Goal: Task Accomplishment & Management: Manage account settings

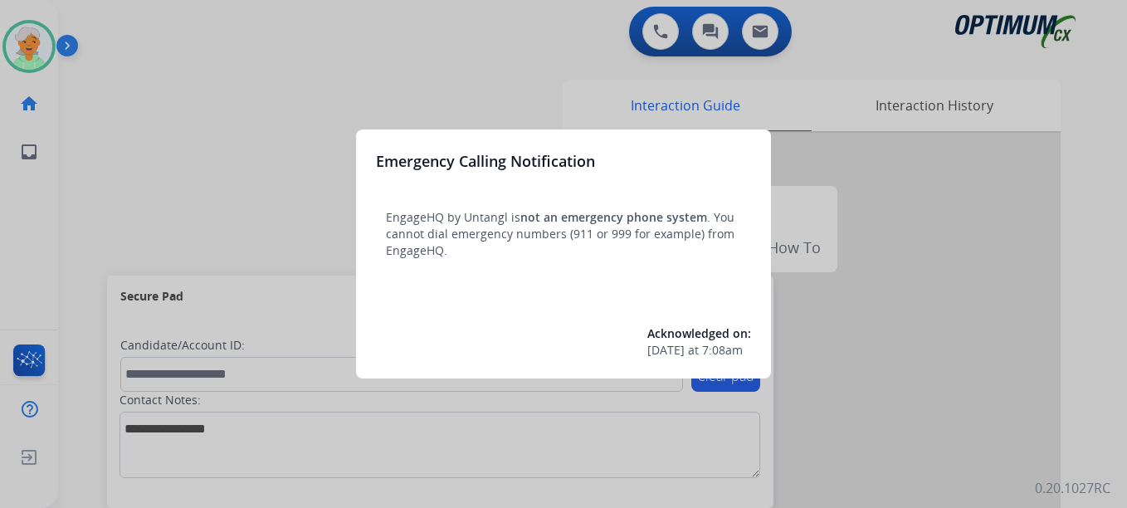
click at [25, 20] on div at bounding box center [563, 254] width 1127 height 508
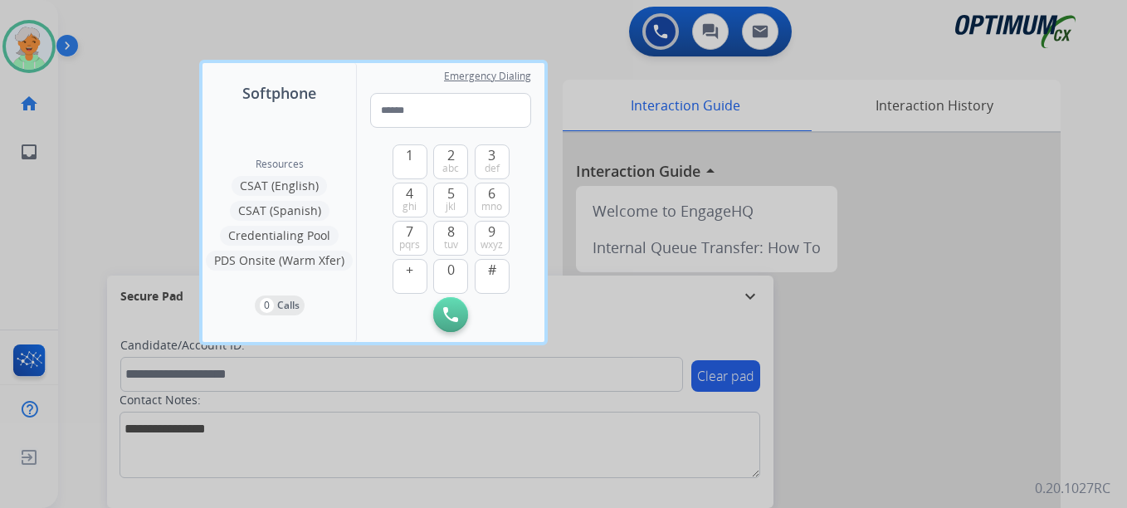
click at [12, 40] on div at bounding box center [563, 254] width 1127 height 508
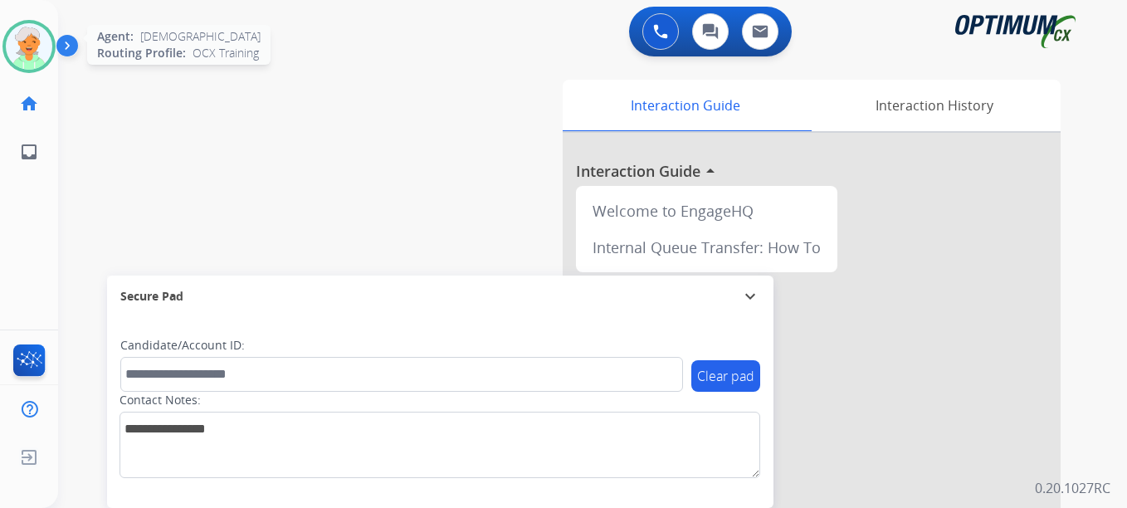
click at [29, 45] on img at bounding box center [29, 46] width 46 height 46
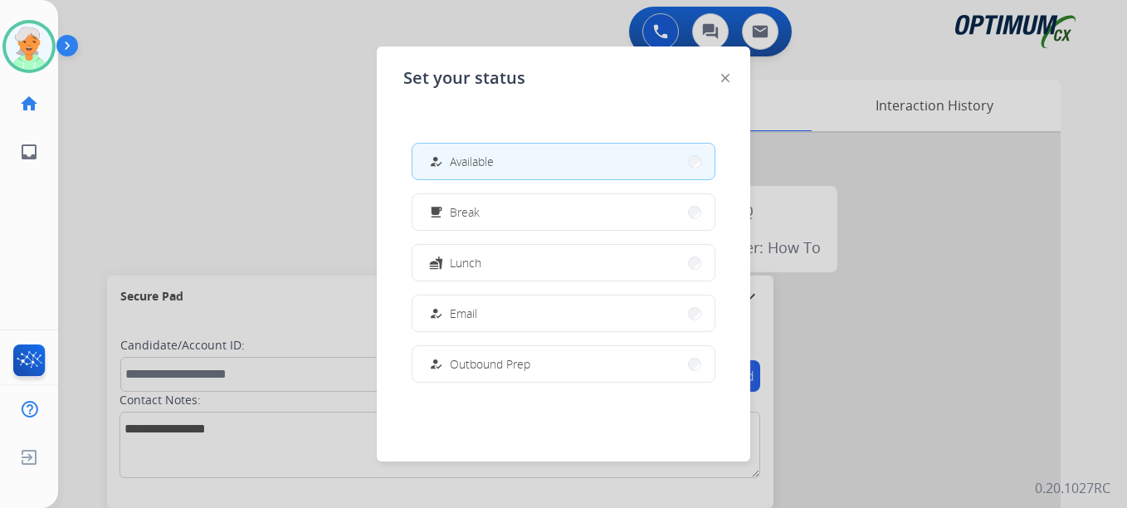
click at [478, 161] on span "Available" at bounding box center [472, 161] width 44 height 17
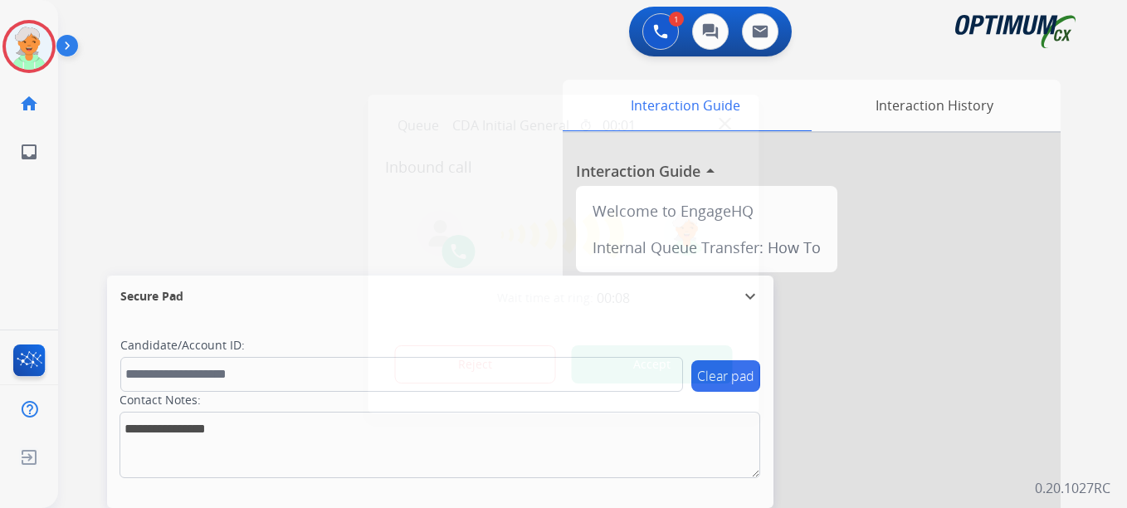
click at [610, 368] on button "Accept" at bounding box center [652, 364] width 161 height 38
click at [64, 207] on div at bounding box center [563, 254] width 1127 height 508
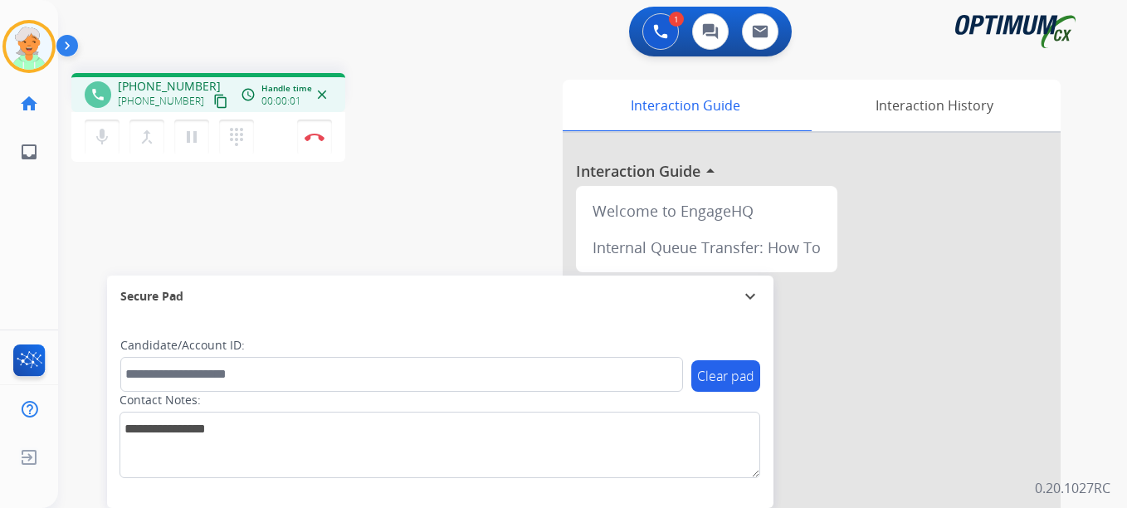
click at [213, 101] on mat-icon "content_copy" at bounding box center [220, 101] width 15 height 15
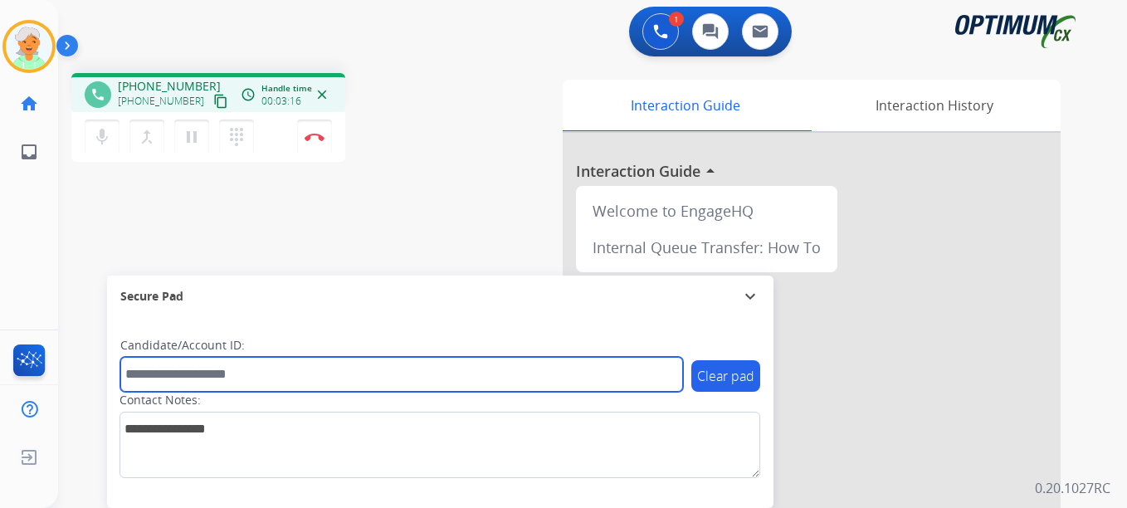
click at [190, 372] on input "text" at bounding box center [401, 374] width 563 height 35
paste input "*******"
type input "*******"
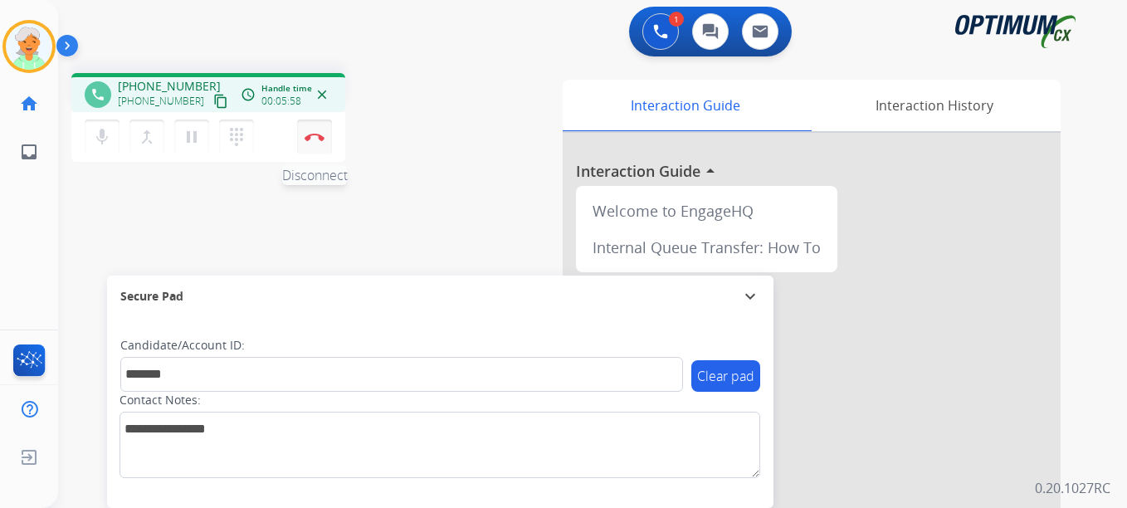
click at [310, 136] on img at bounding box center [315, 137] width 20 height 8
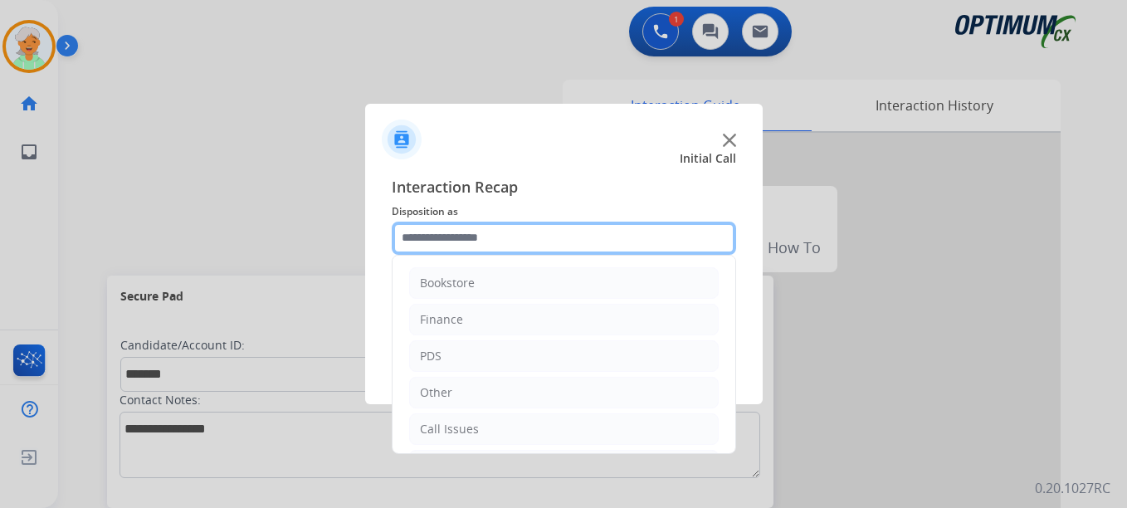
click at [483, 228] on input "text" at bounding box center [564, 238] width 344 height 33
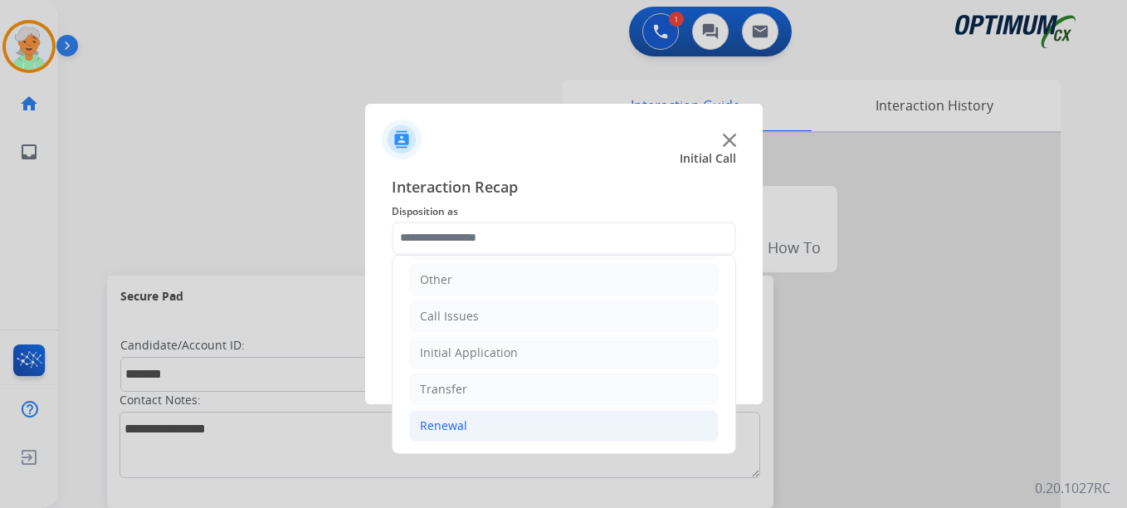
click at [462, 427] on div "Renewal" at bounding box center [443, 425] width 47 height 17
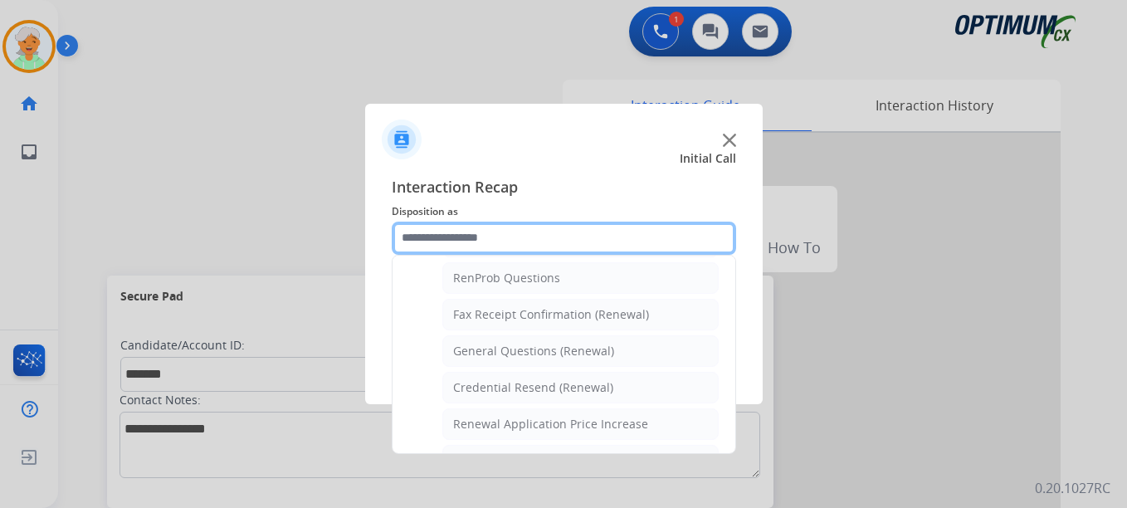
scroll to position [445, 0]
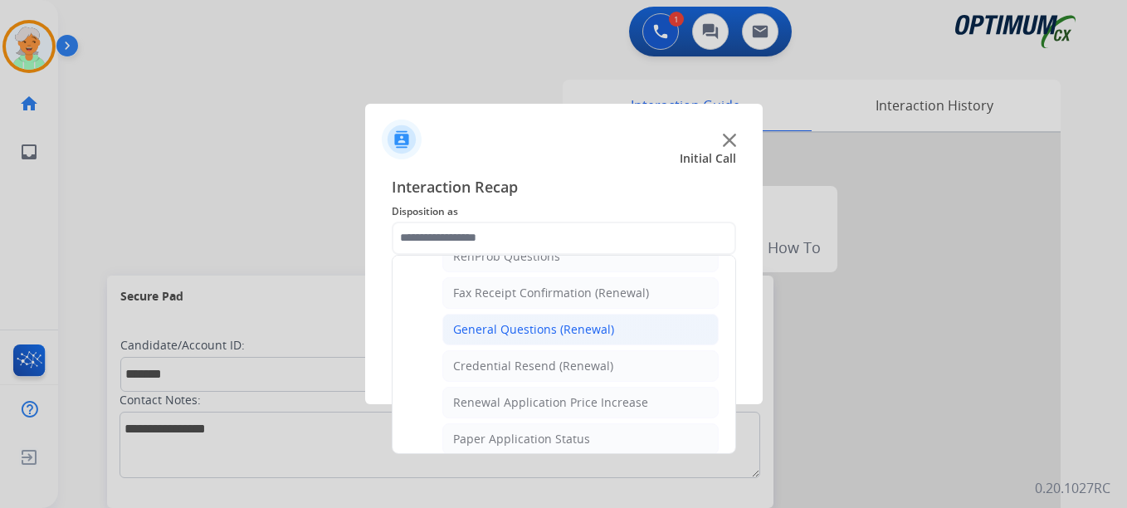
click at [500, 326] on div "General Questions (Renewal)" at bounding box center [533, 329] width 161 height 17
type input "**********"
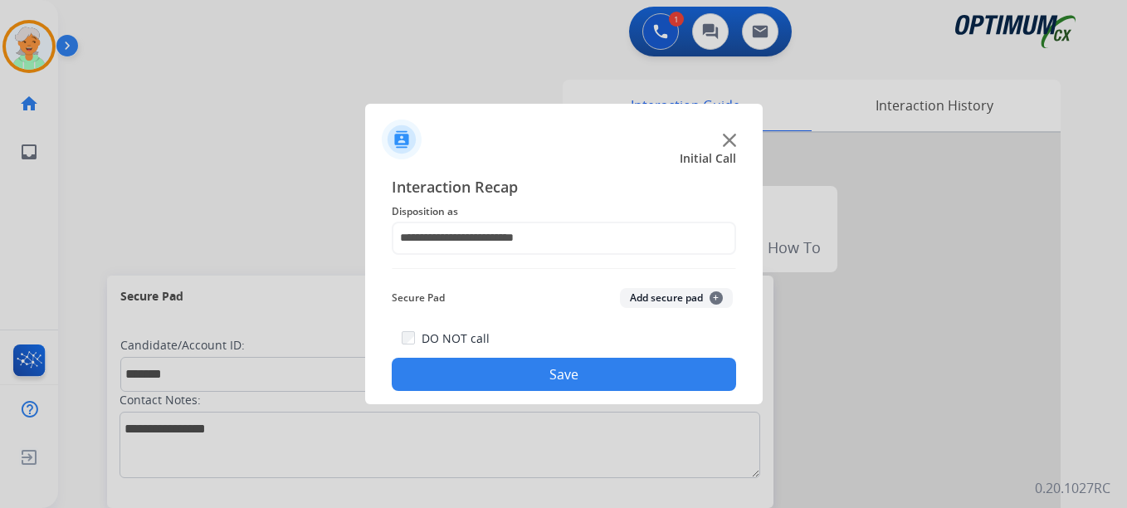
drag, startPoint x: 530, startPoint y: 379, endPoint x: 507, endPoint y: 357, distance: 32.3
click at [530, 381] on button "Save" at bounding box center [564, 374] width 344 height 33
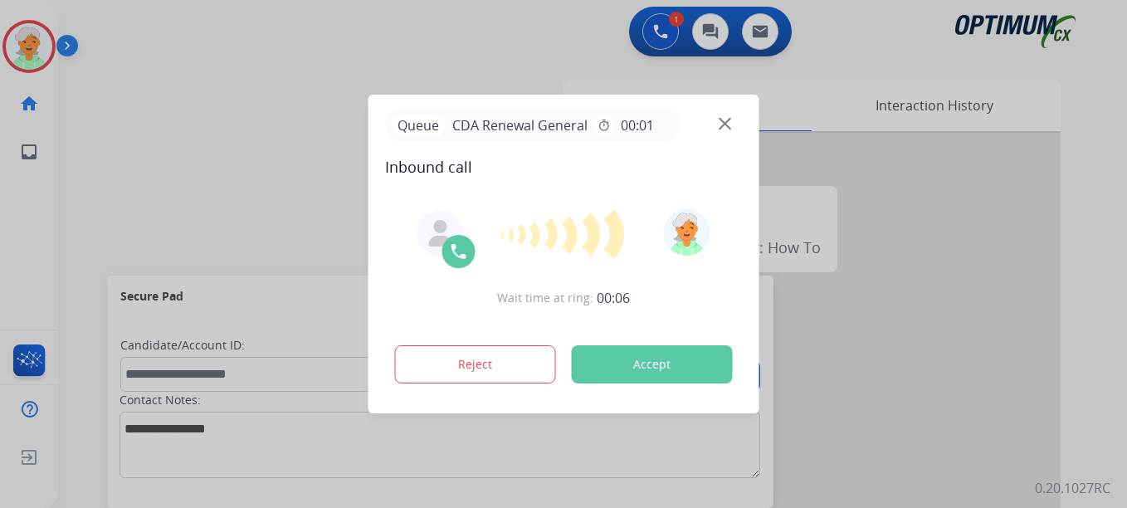
click at [43, 201] on div at bounding box center [563, 254] width 1127 height 508
click at [642, 361] on button "Accept" at bounding box center [652, 364] width 161 height 38
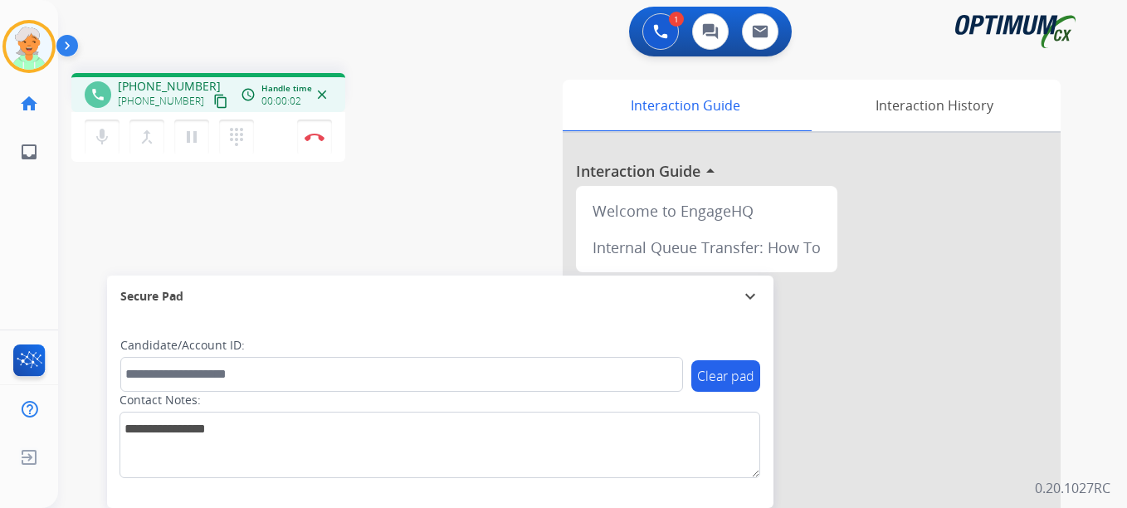
click at [213, 101] on mat-icon "content_copy" at bounding box center [220, 101] width 15 height 15
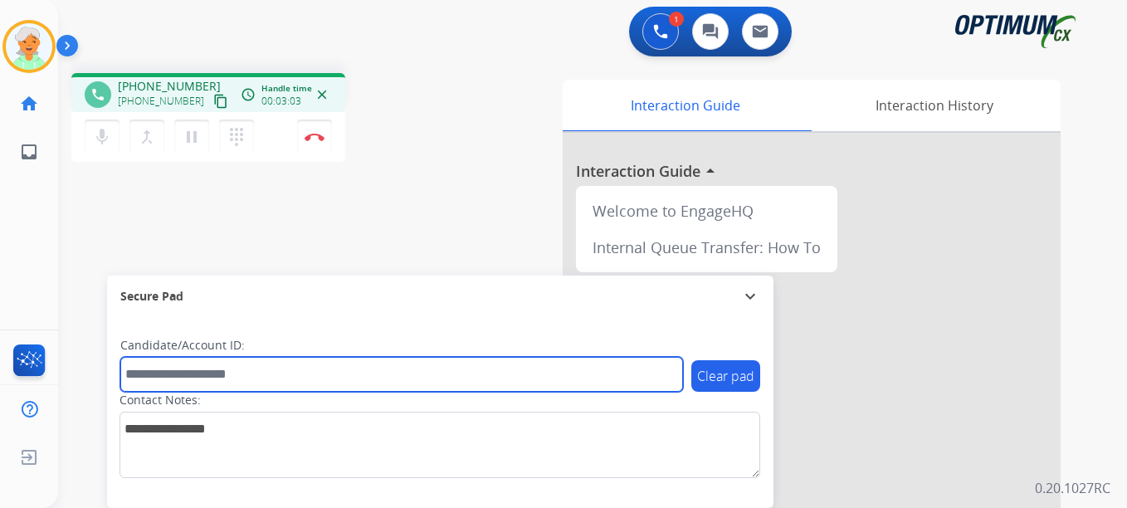
click at [196, 379] on input "text" at bounding box center [401, 374] width 563 height 35
paste input "*******"
type input "*******"
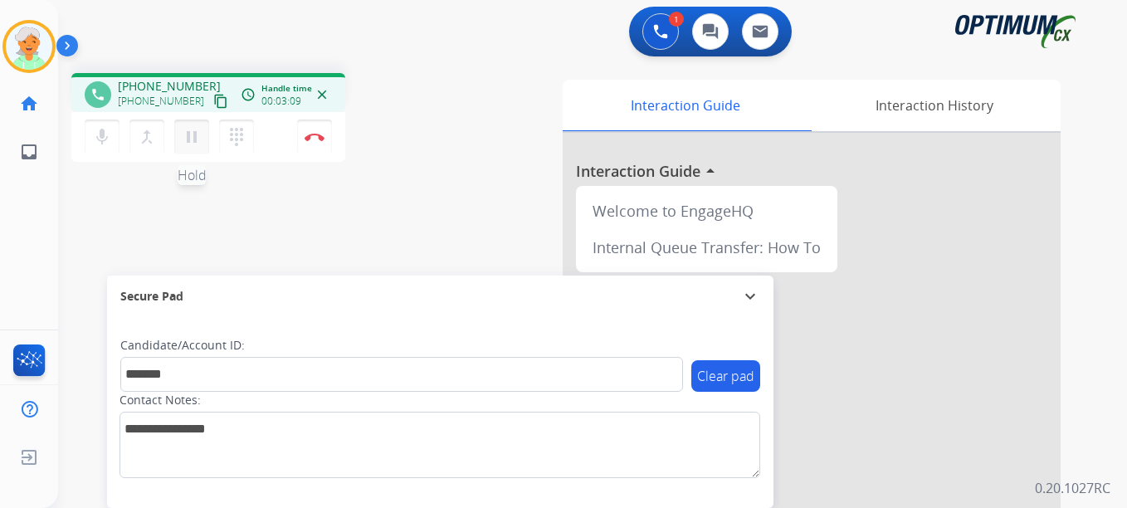
click at [192, 137] on mat-icon "pause" at bounding box center [192, 137] width 20 height 20
click at [318, 128] on button "Disconnect" at bounding box center [314, 137] width 35 height 35
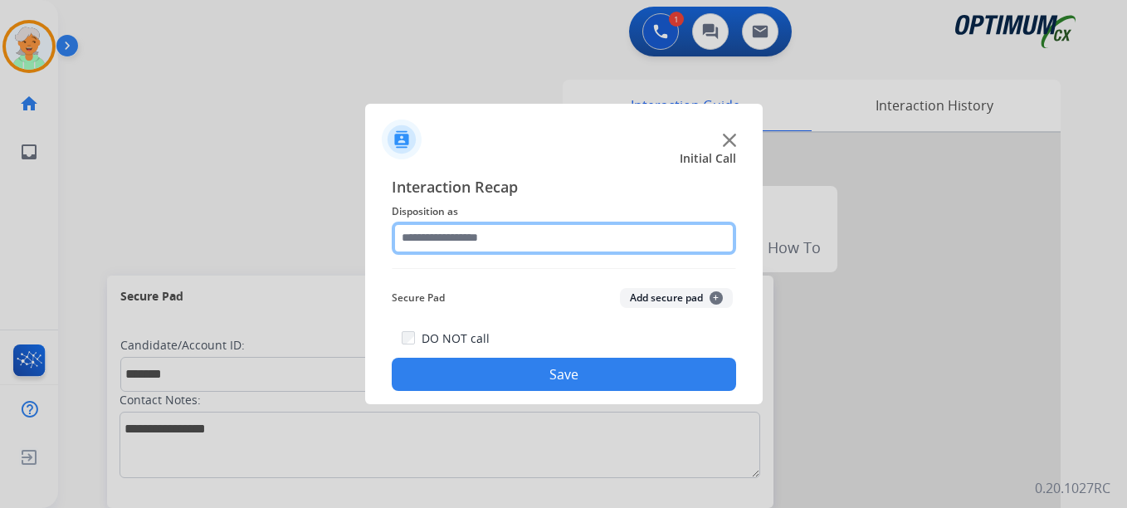
click at [553, 237] on input "text" at bounding box center [564, 238] width 344 height 33
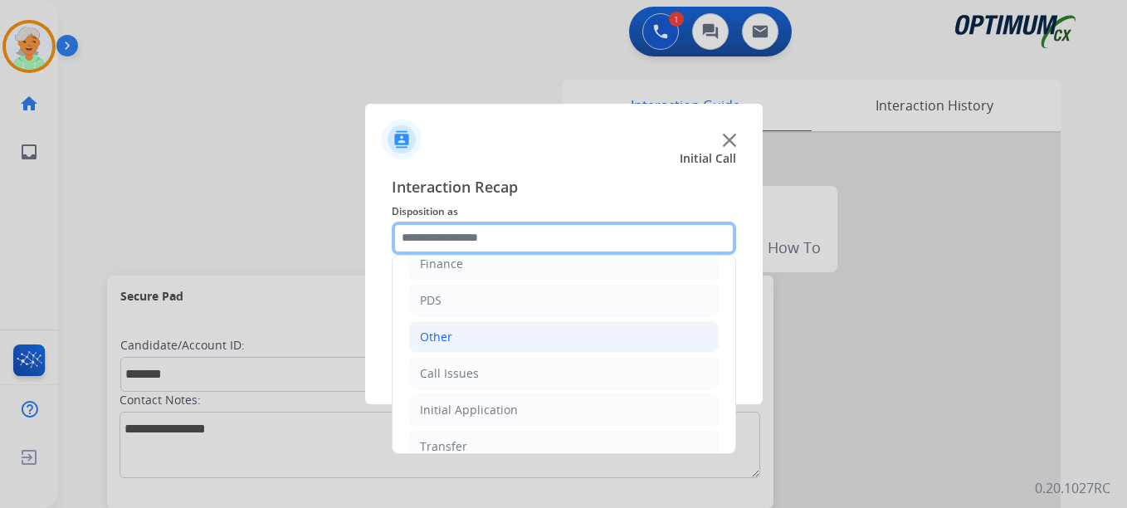
scroll to position [113, 0]
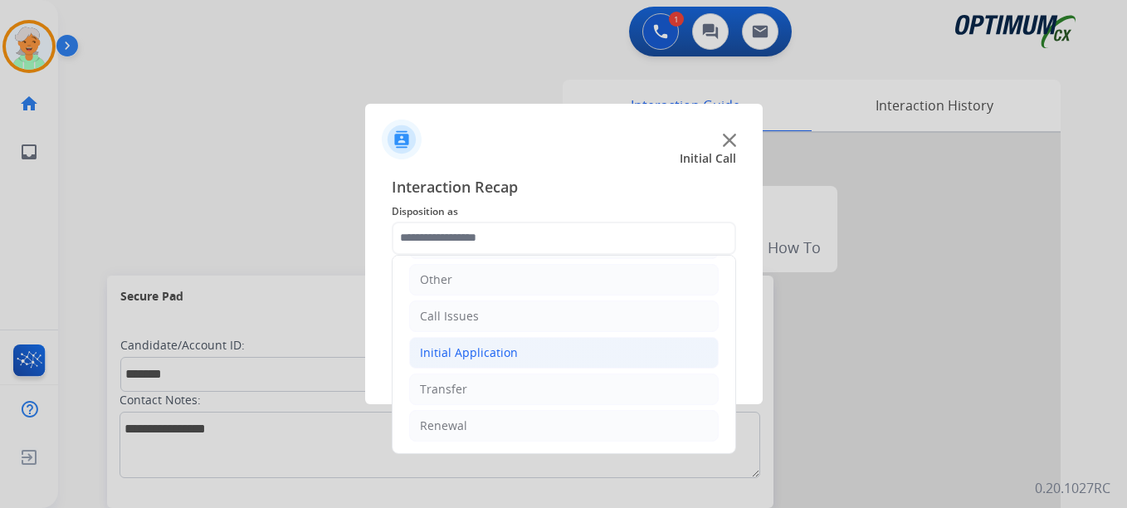
click at [485, 356] on div "Initial Application" at bounding box center [469, 352] width 98 height 17
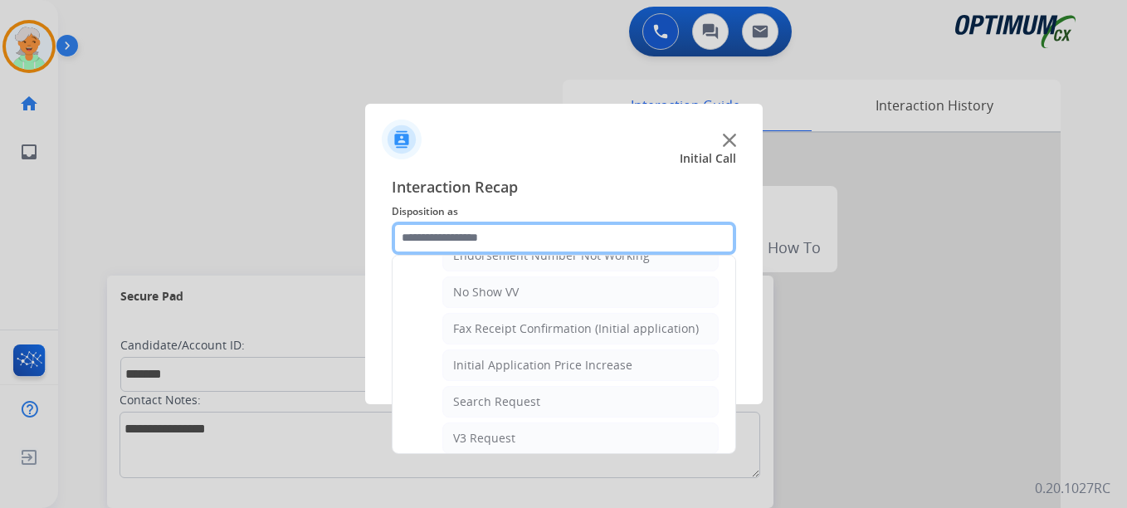
scroll to position [508, 0]
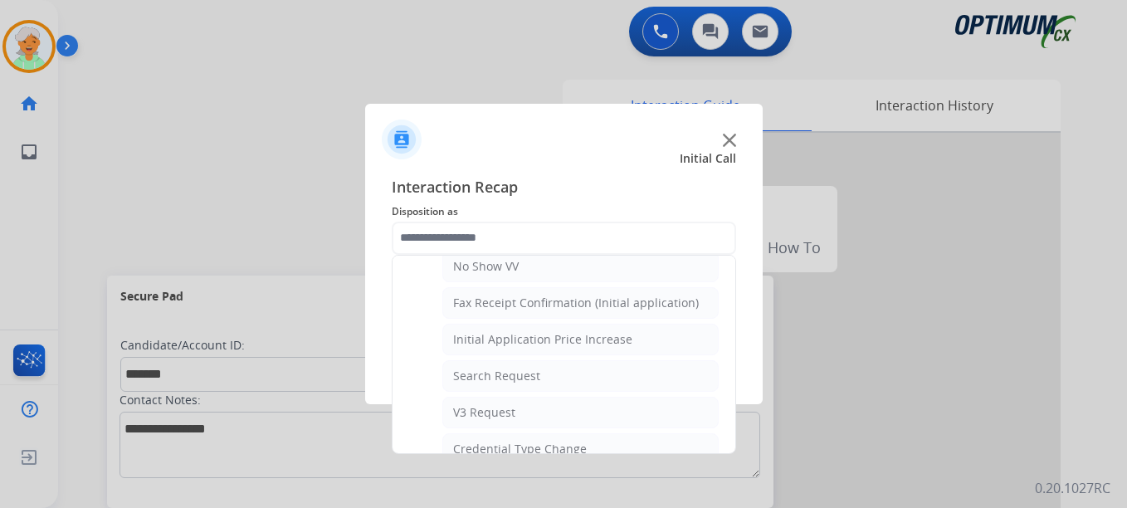
click at [571, 183] on span "Interaction Recap" at bounding box center [564, 188] width 344 height 27
click at [589, 207] on span "Disposition as" at bounding box center [564, 212] width 344 height 20
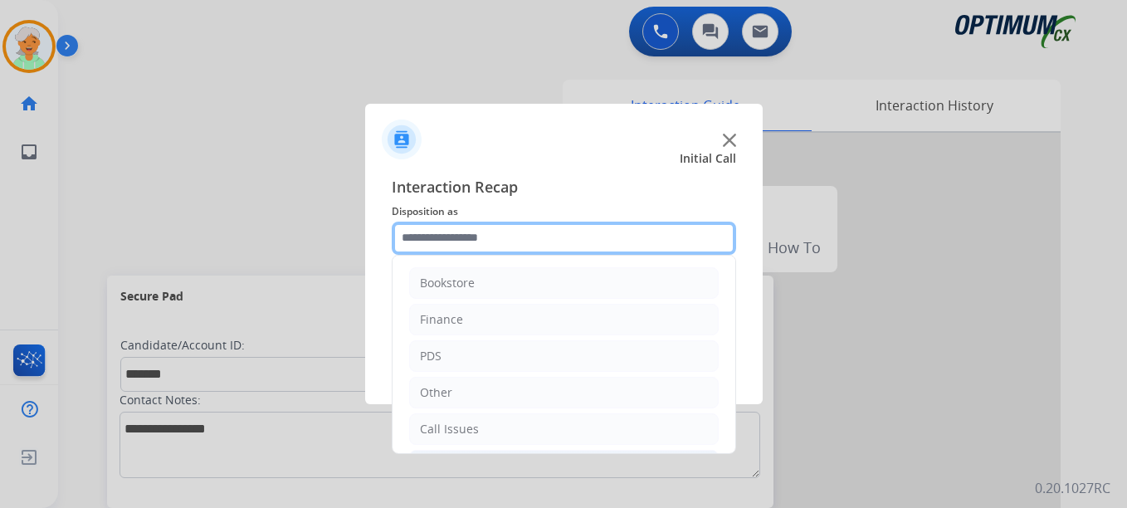
click at [542, 241] on input "text" at bounding box center [564, 238] width 344 height 33
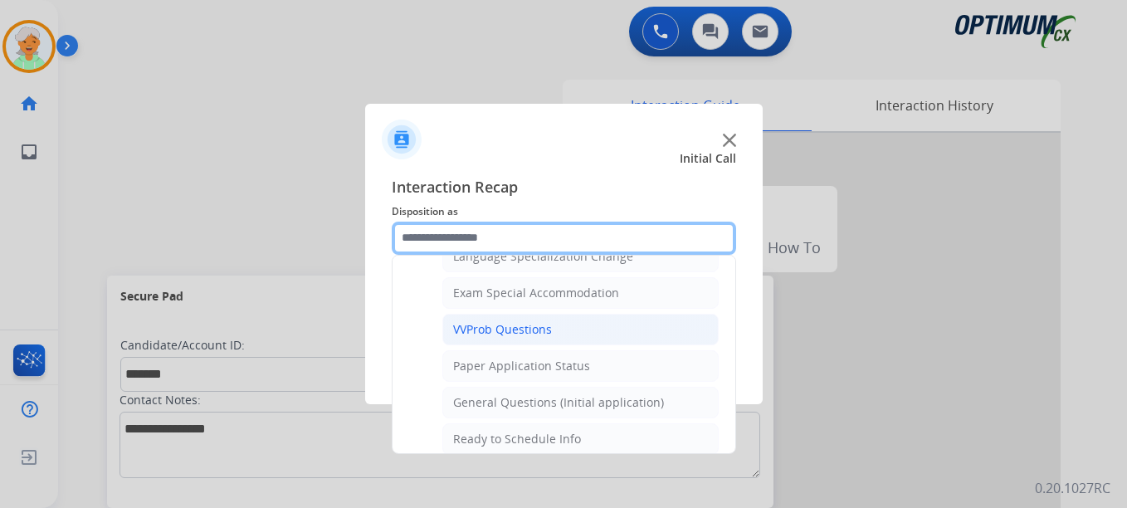
scroll to position [840, 0]
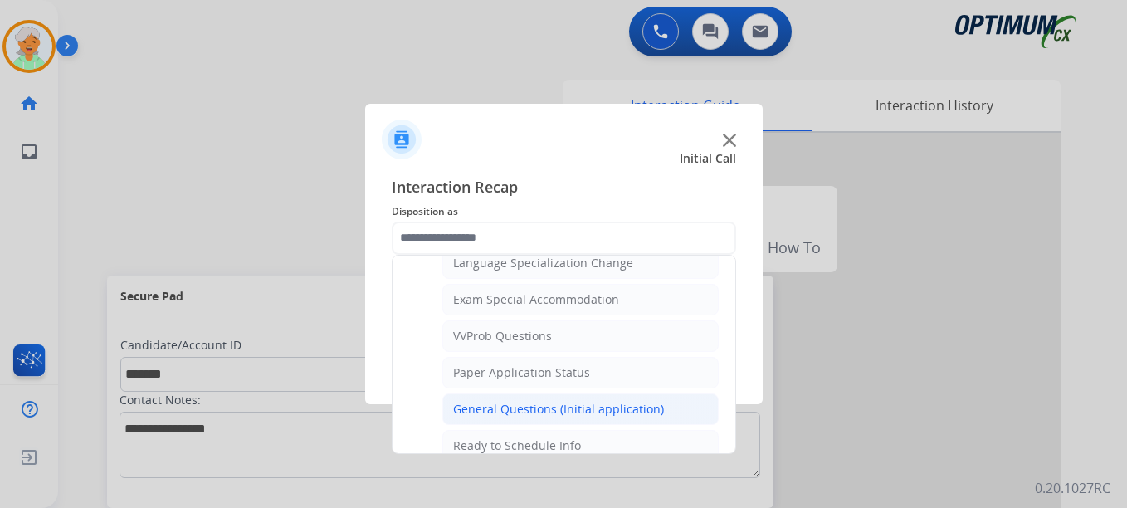
click at [515, 402] on div "General Questions (Initial application)" at bounding box center [558, 409] width 211 height 17
type input "**********"
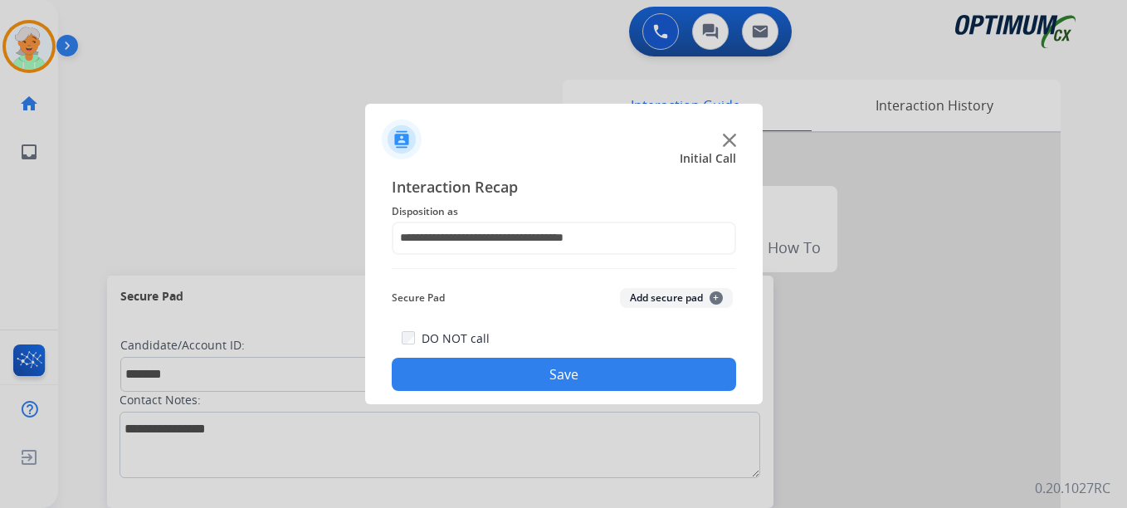
click at [518, 376] on button "Save" at bounding box center [564, 374] width 344 height 33
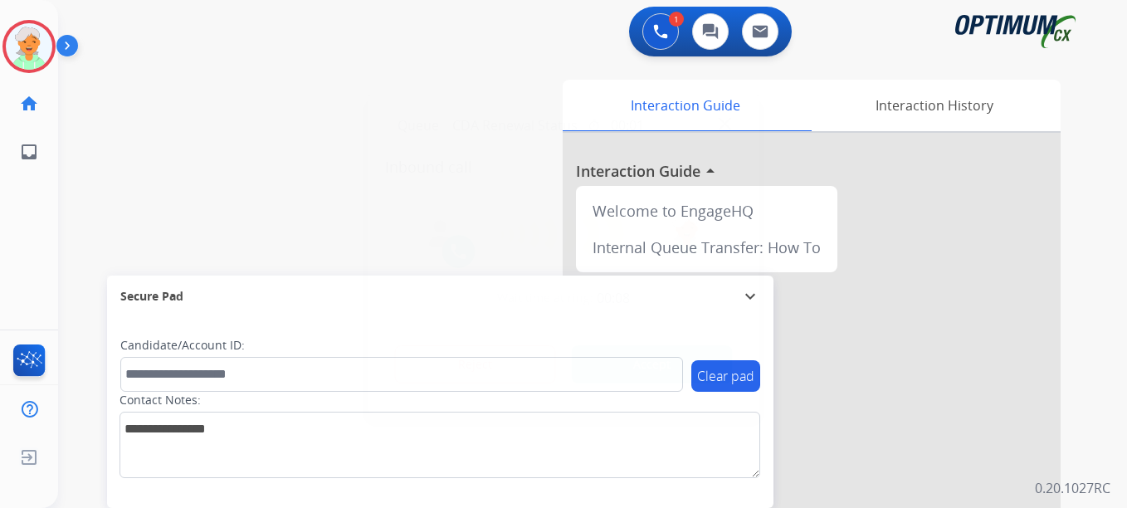
click at [630, 362] on button "Accept" at bounding box center [652, 364] width 161 height 38
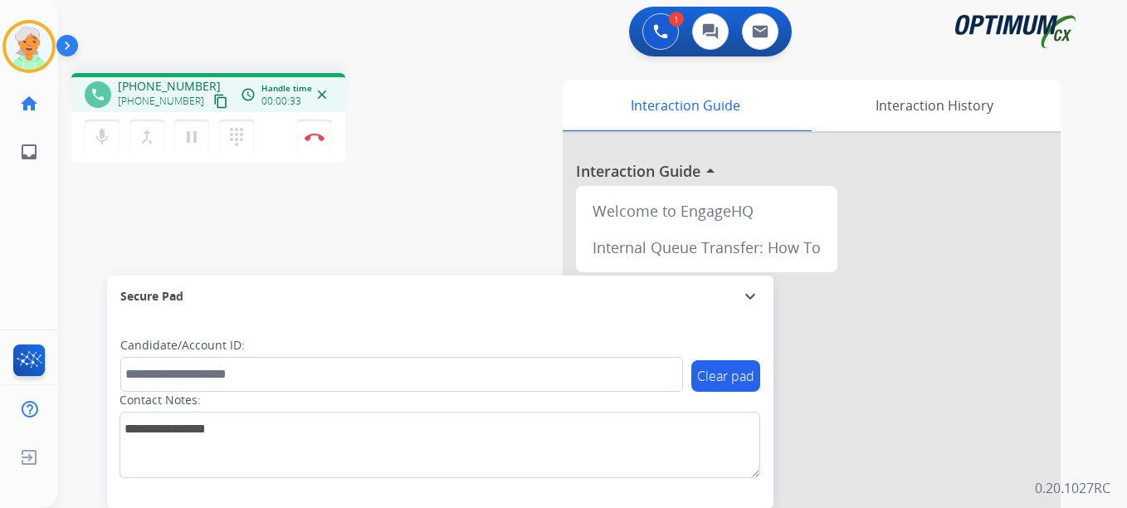
click at [213, 103] on mat-icon "content_copy" at bounding box center [220, 101] width 15 height 15
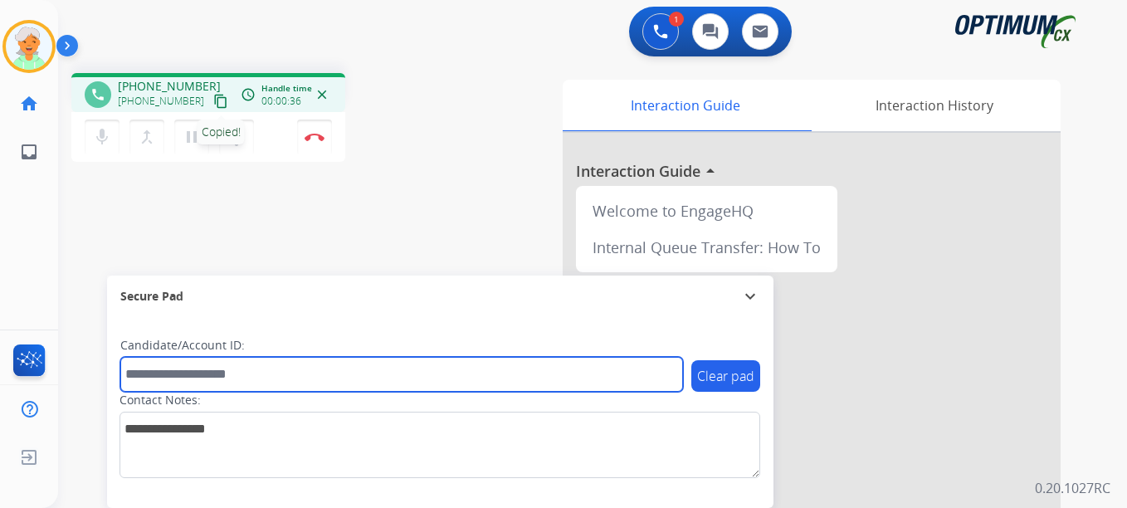
click at [175, 378] on input "text" at bounding box center [401, 374] width 563 height 35
paste input "**********"
type input "**********"
click at [136, 366] on input "**********" at bounding box center [401, 374] width 563 height 35
drag, startPoint x: 219, startPoint y: 370, endPoint x: 52, endPoint y: 405, distance: 170.4
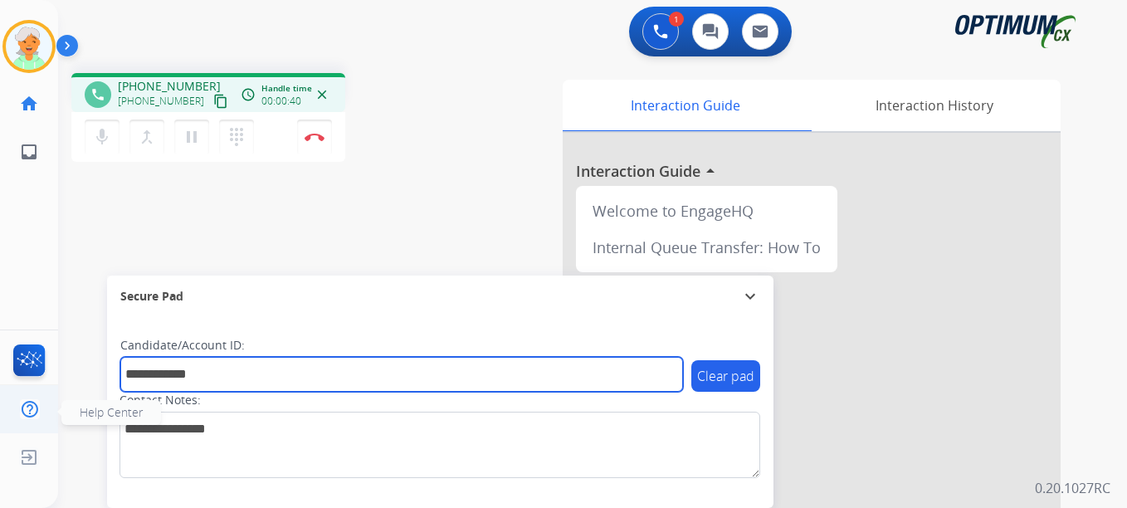
click at [95, 372] on div "**********" at bounding box center [572, 406] width 1029 height 692
click at [189, 358] on input "text" at bounding box center [401, 374] width 563 height 35
paste input "*******"
type input "*******"
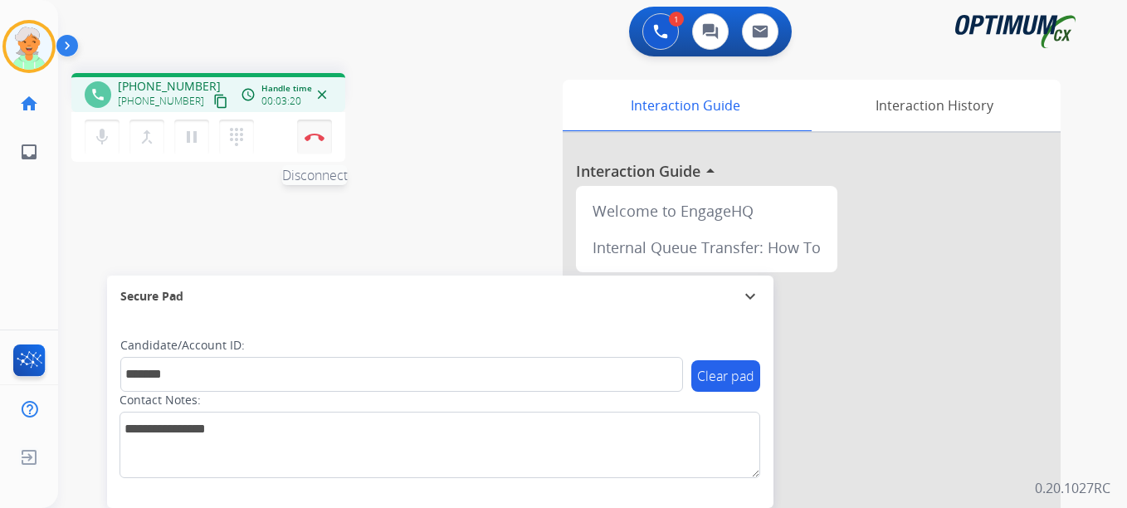
click at [310, 145] on button "Disconnect" at bounding box center [314, 137] width 35 height 35
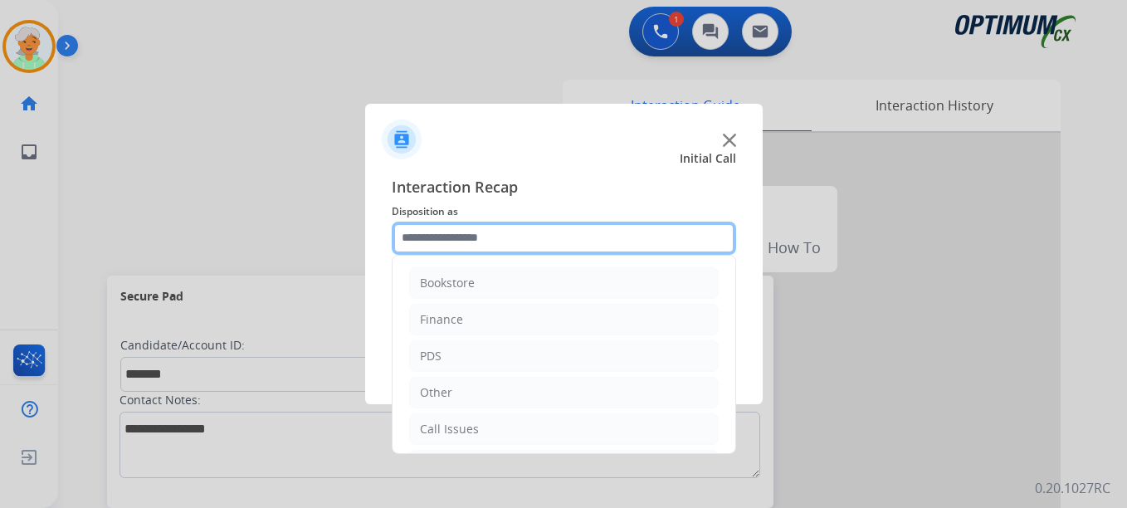
click at [503, 237] on input "text" at bounding box center [564, 238] width 344 height 33
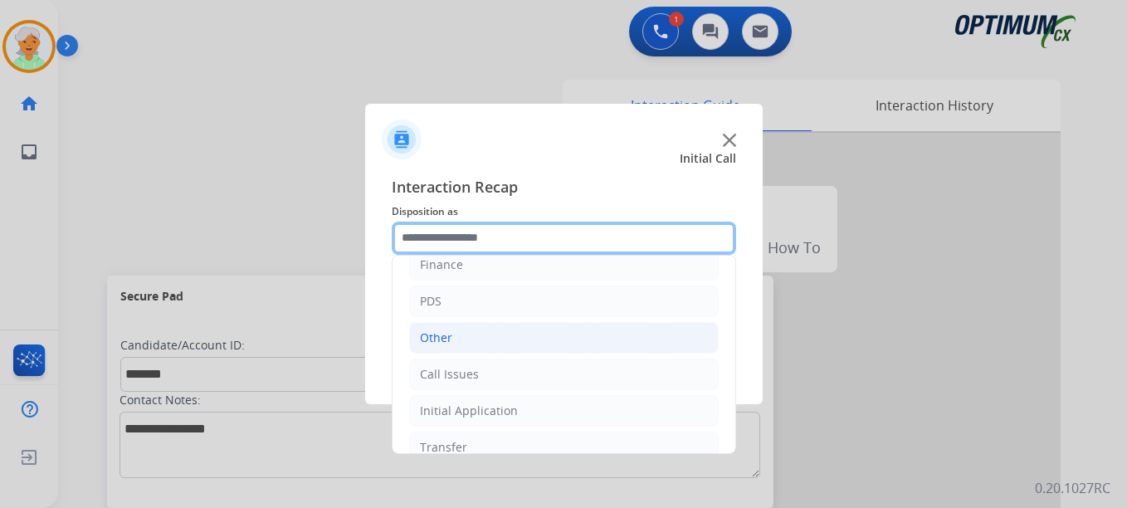
scroll to position [113, 0]
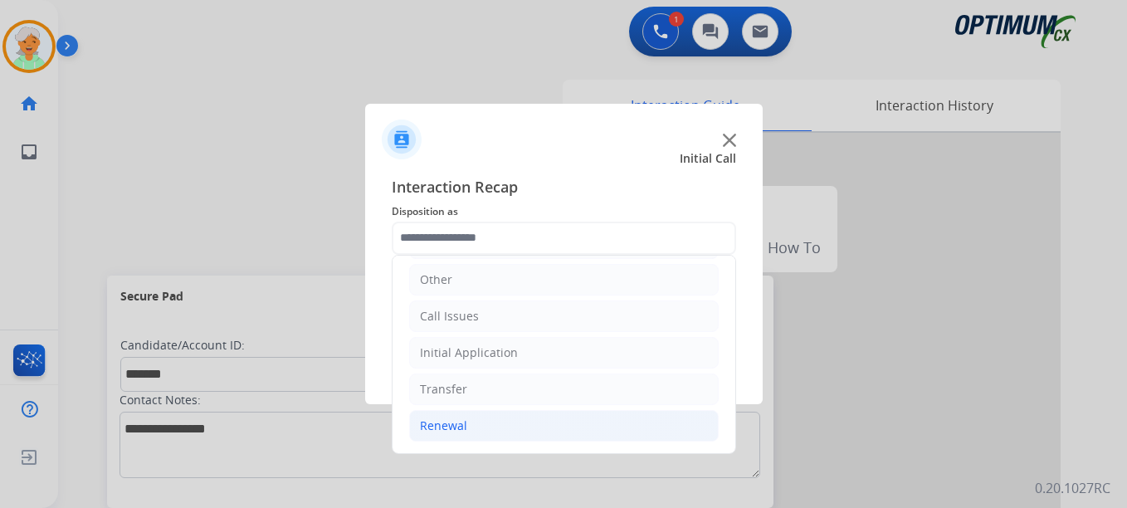
click at [487, 423] on li "Renewal" at bounding box center [564, 426] width 310 height 32
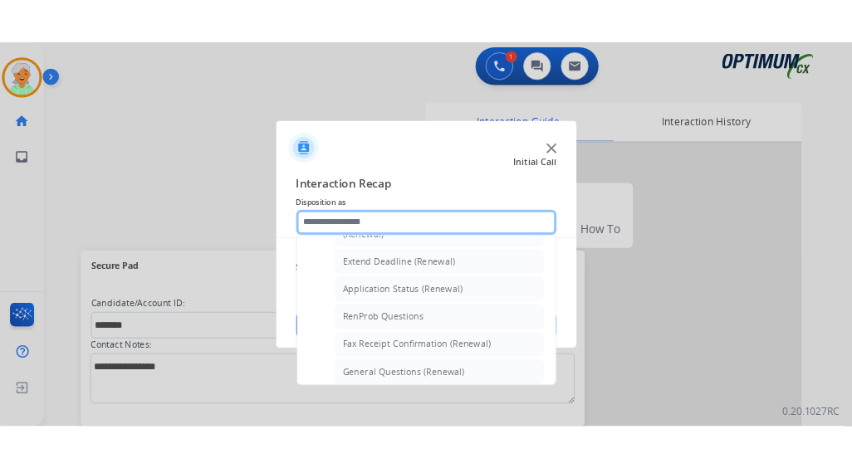
scroll to position [309, 0]
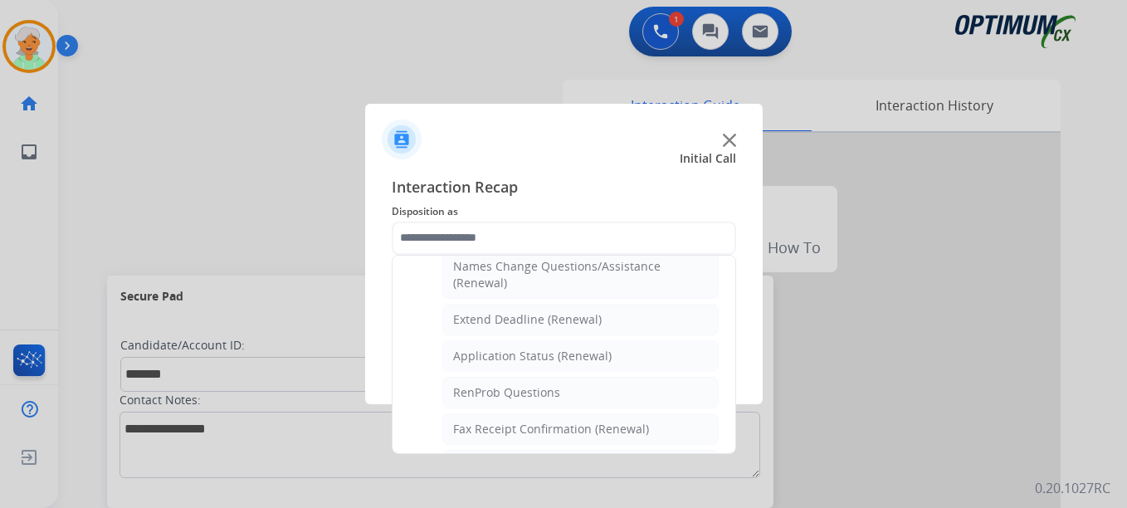
click at [544, 354] on div "Application Status (Renewal)" at bounding box center [532, 356] width 159 height 17
type input "**********"
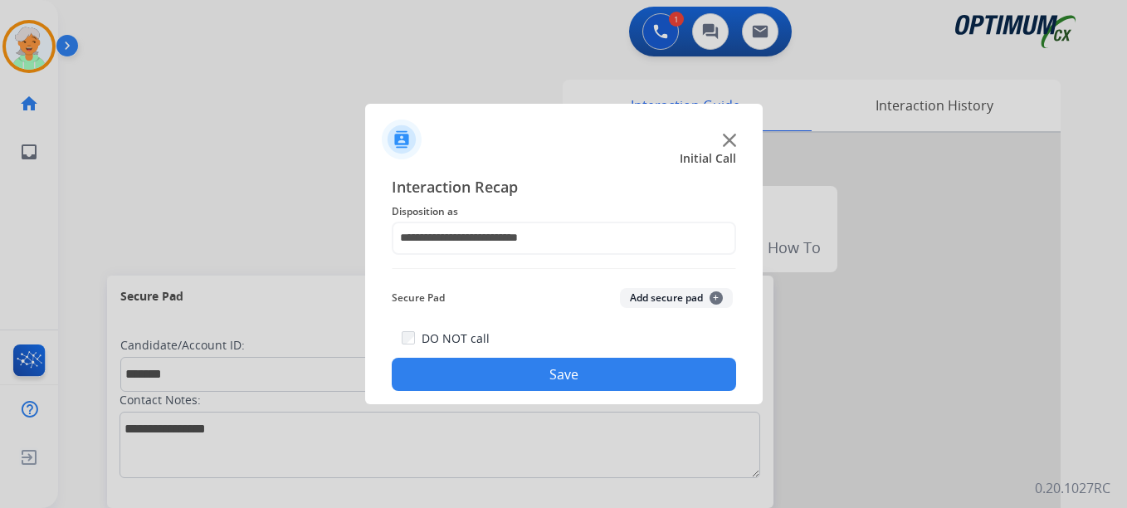
click at [549, 378] on button "Save" at bounding box center [564, 374] width 344 height 33
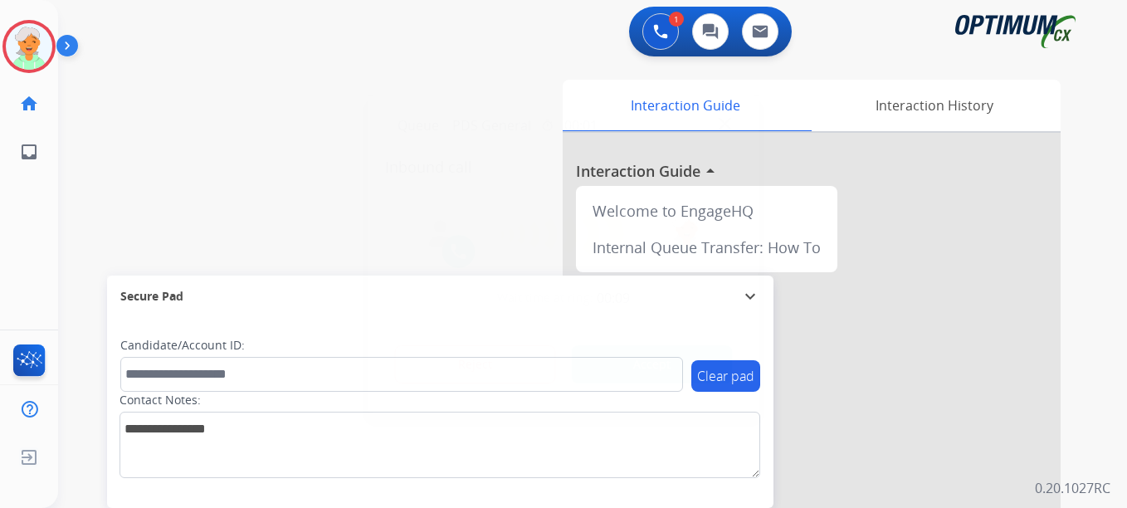
click at [624, 367] on button "Accept" at bounding box center [652, 364] width 161 height 38
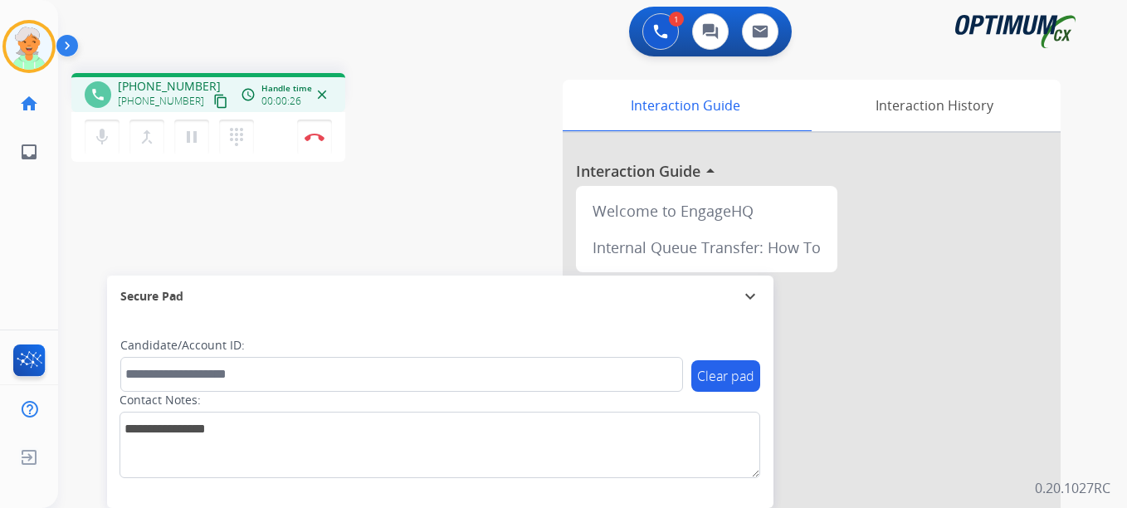
click at [213, 105] on mat-icon "content_copy" at bounding box center [220, 101] width 15 height 15
click at [540, 134] on div "Interaction Guide Interaction History Interaction Guide arrow_drop_up Welcome t…" at bounding box center [774, 416] width 574 height 672
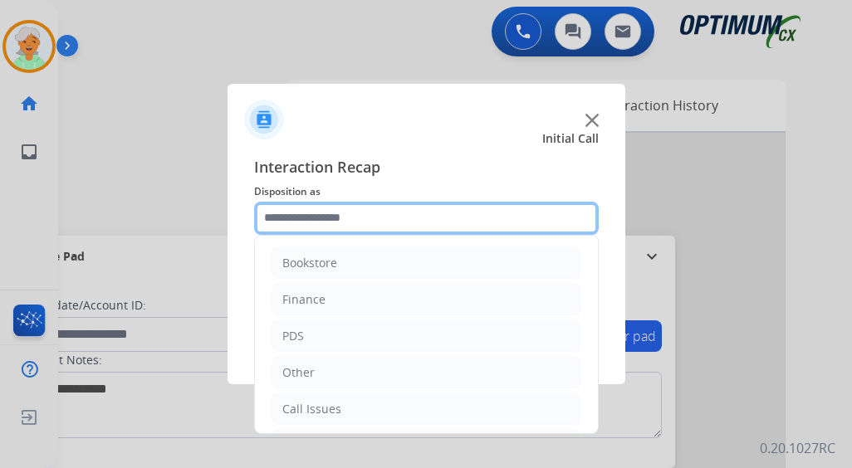
click at [295, 203] on input "text" at bounding box center [426, 218] width 344 height 33
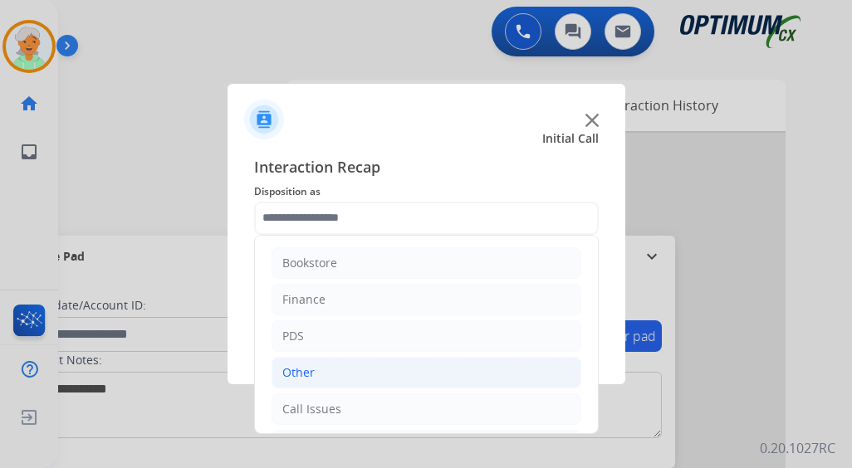
click at [345, 373] on li "Other" at bounding box center [426, 373] width 310 height 32
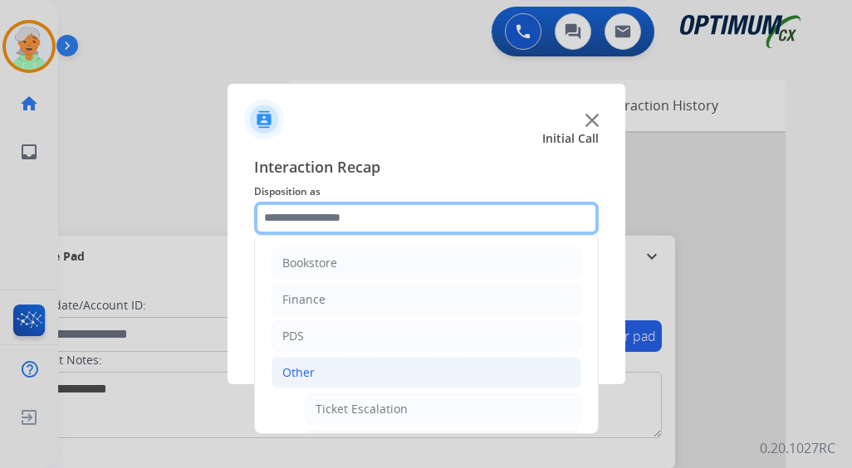
click at [341, 218] on input "text" at bounding box center [426, 218] width 344 height 33
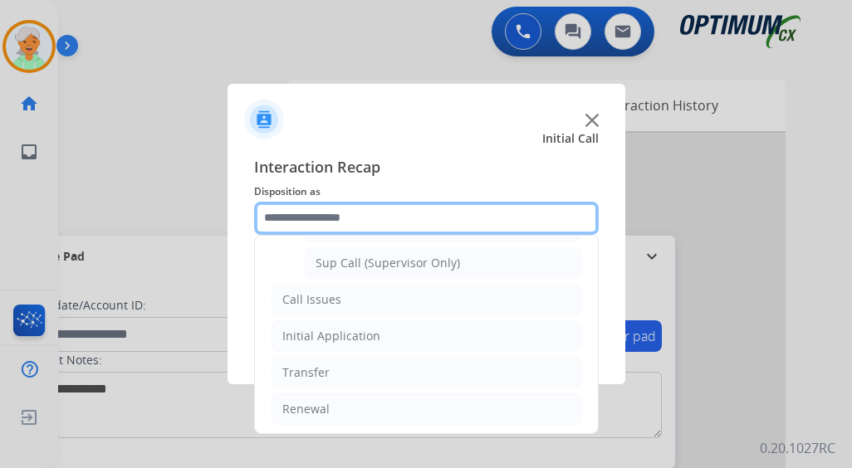
scroll to position [405, 0]
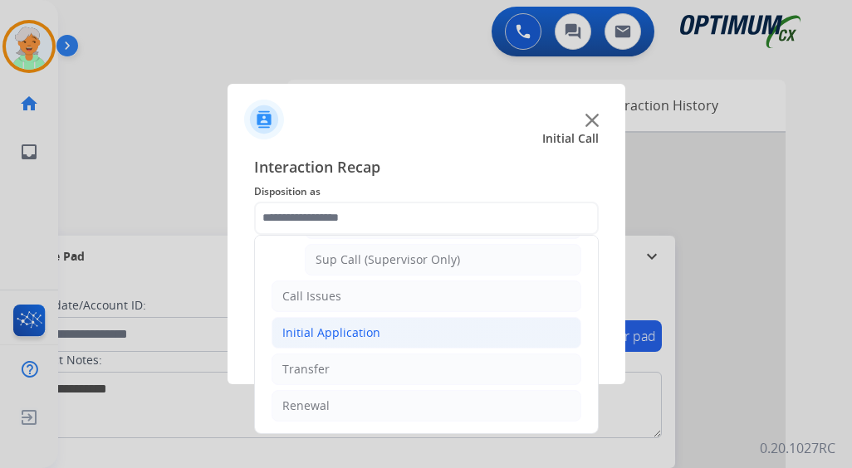
click at [317, 329] on div "Initial Application" at bounding box center [331, 333] width 98 height 17
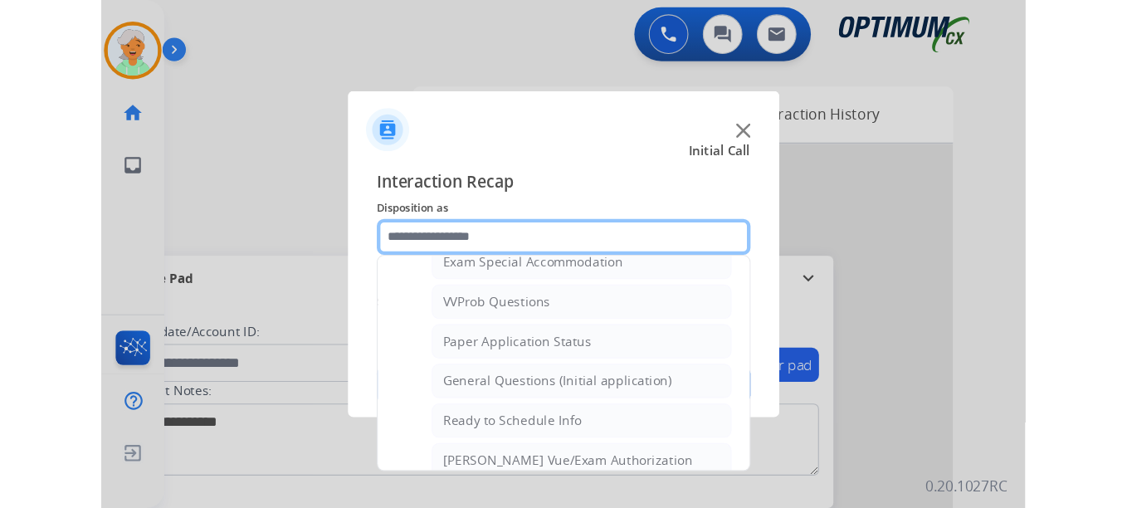
scroll to position [903, 0]
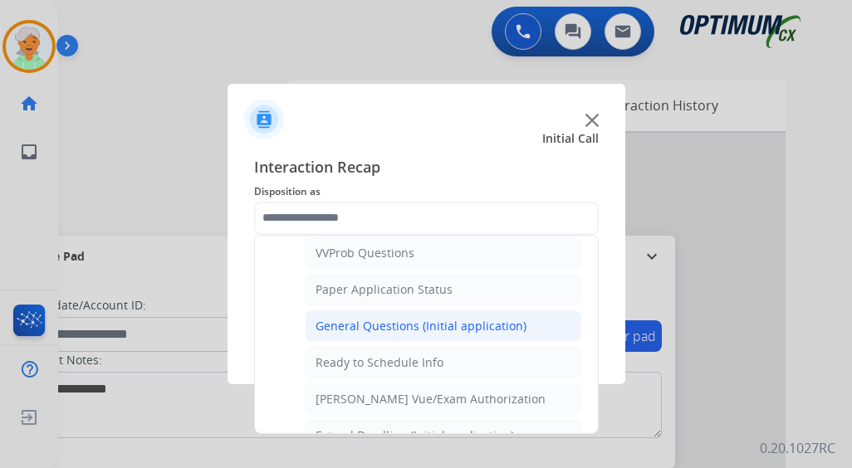
click at [382, 329] on div "General Questions (Initial application)" at bounding box center [420, 326] width 211 height 17
type input "**********"
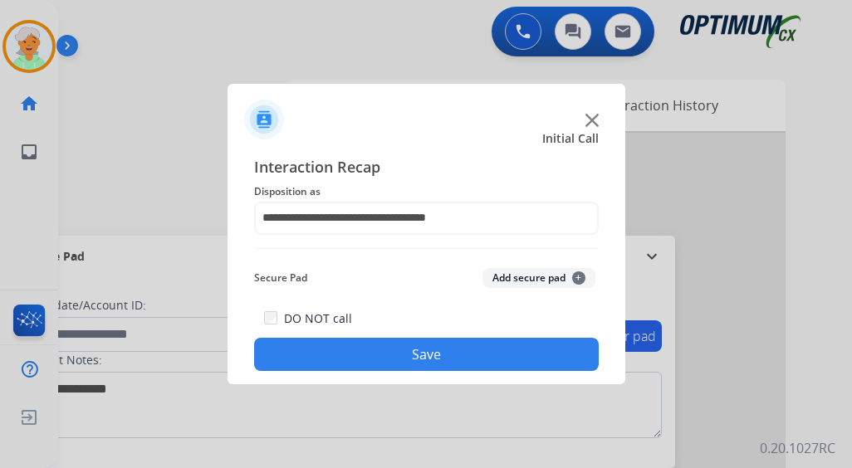
click at [398, 349] on button "Save" at bounding box center [426, 354] width 344 height 33
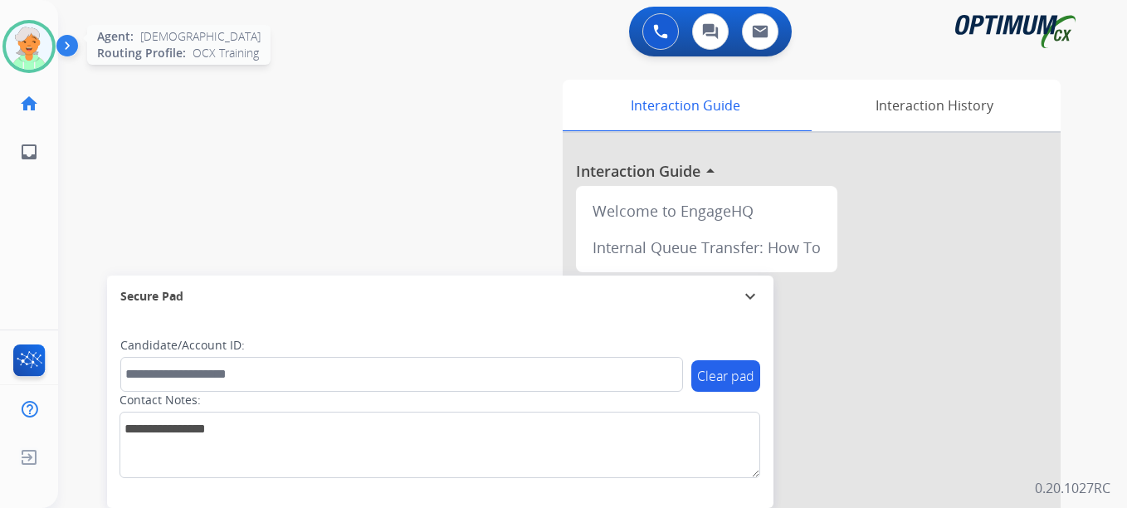
click at [25, 51] on img at bounding box center [29, 46] width 46 height 46
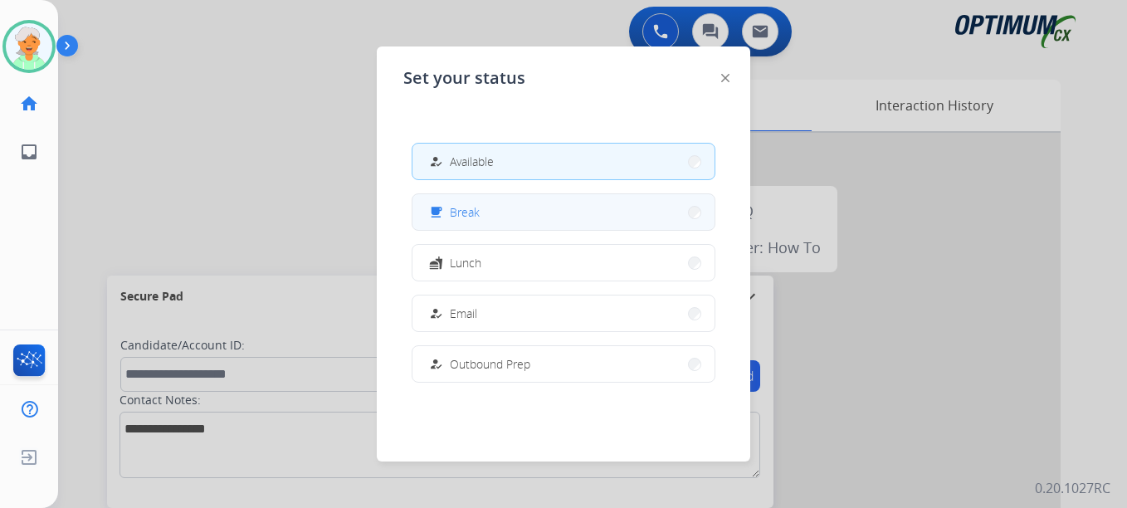
click at [461, 201] on button "free_breakfast Break" at bounding box center [563, 212] width 302 height 36
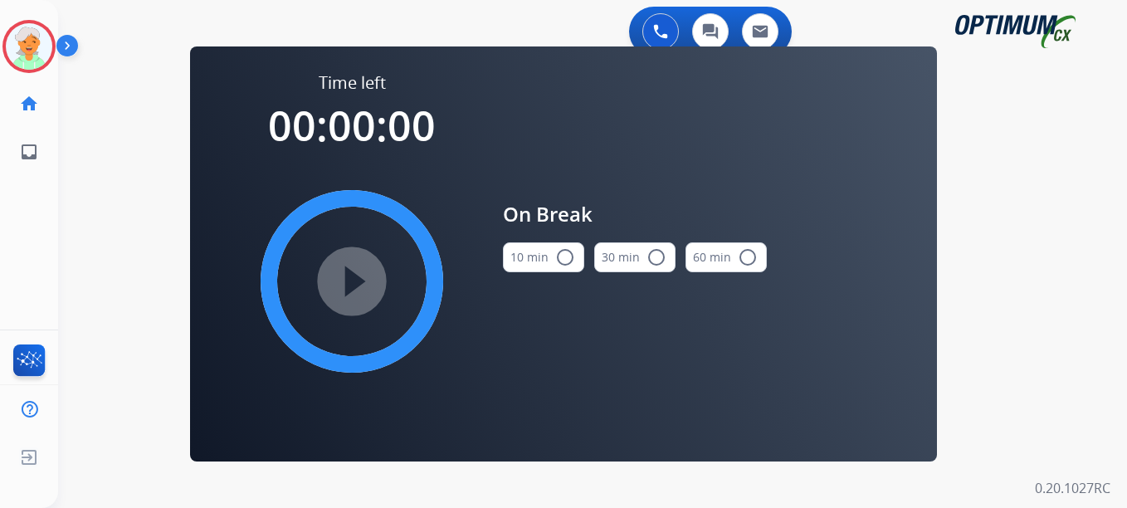
click at [578, 262] on button "10 min radio_button_unchecked" at bounding box center [543, 257] width 81 height 30
click at [362, 284] on mat-icon "play_circle_filled" at bounding box center [352, 281] width 20 height 20
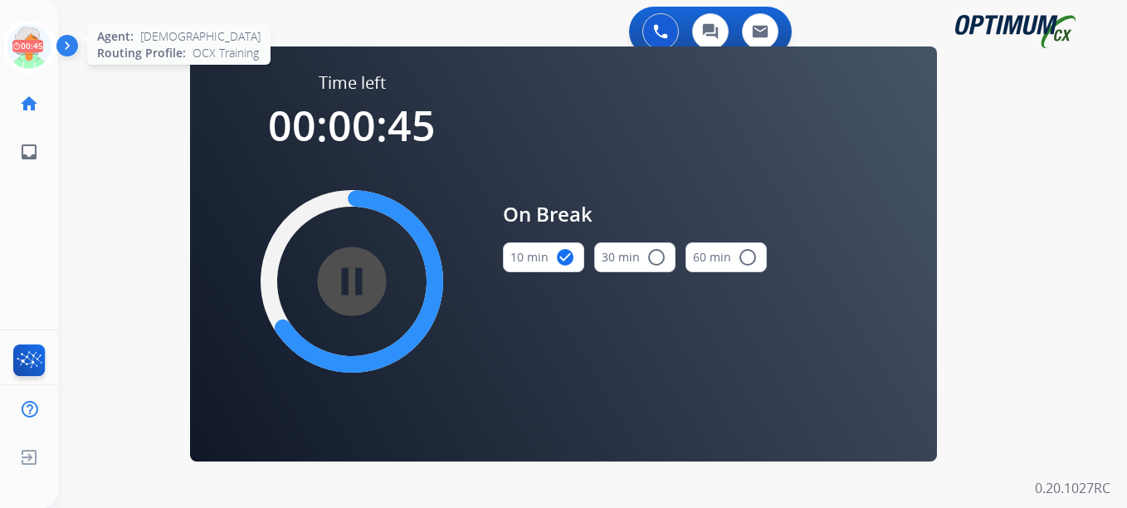
click at [33, 46] on icon at bounding box center [29, 47] width 54 height 54
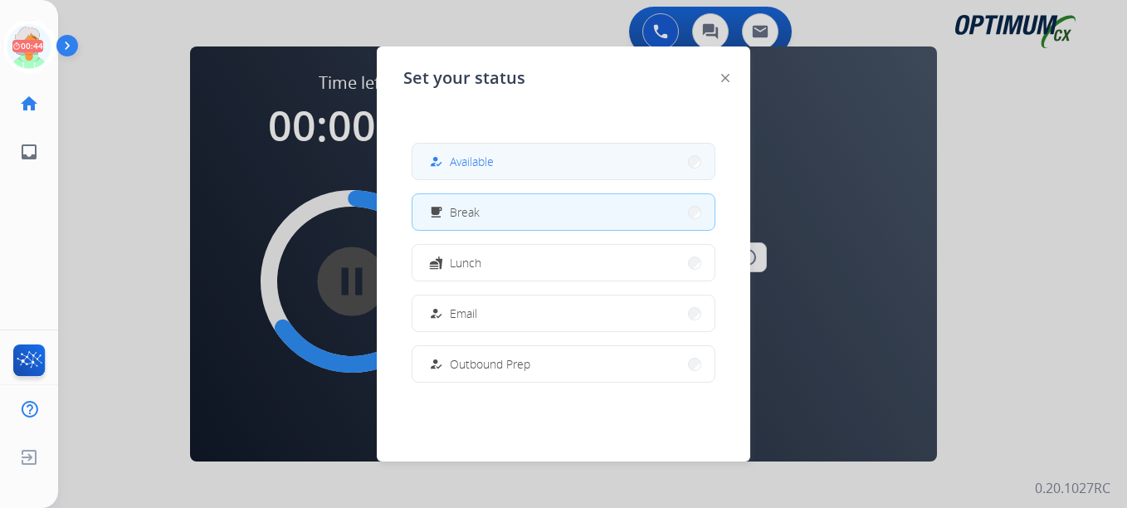
click at [515, 166] on button "how_to_reg Available" at bounding box center [563, 162] width 302 height 36
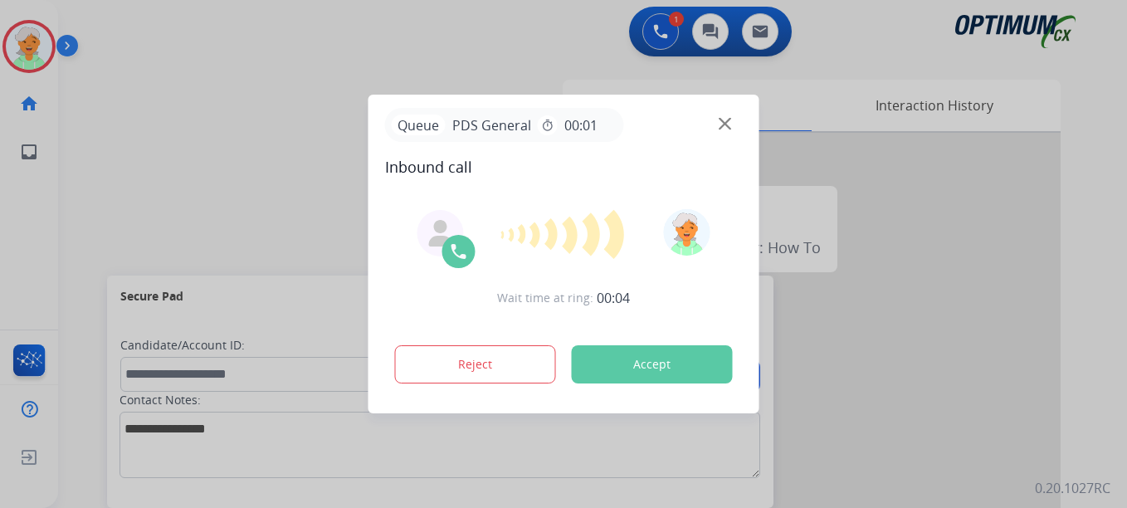
drag, startPoint x: 699, startPoint y: 363, endPoint x: 696, endPoint y: 351, distance: 11.9
click at [696, 351] on button "Accept" at bounding box center [652, 364] width 161 height 38
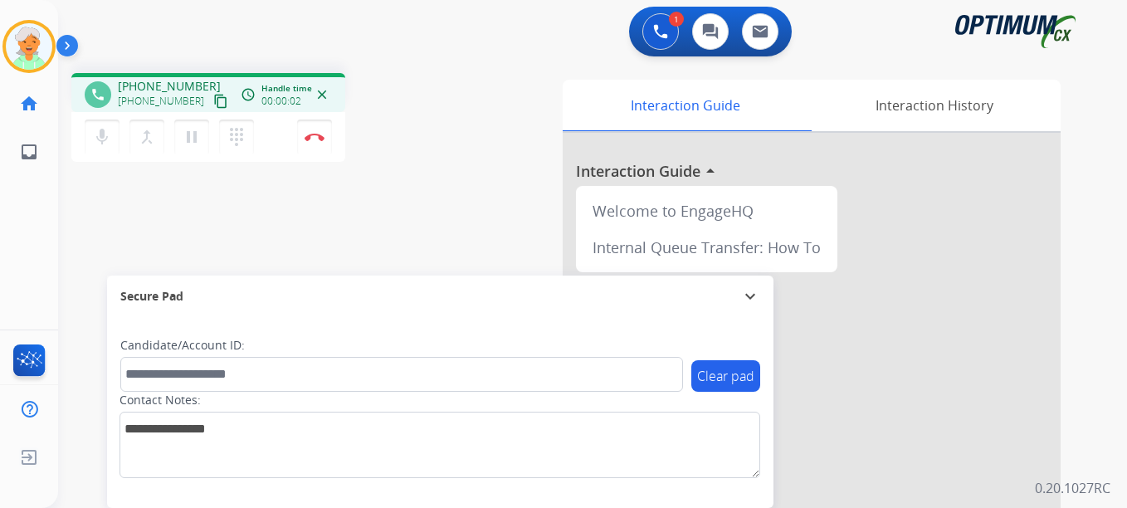
click at [211, 109] on button "content_copy" at bounding box center [221, 101] width 20 height 20
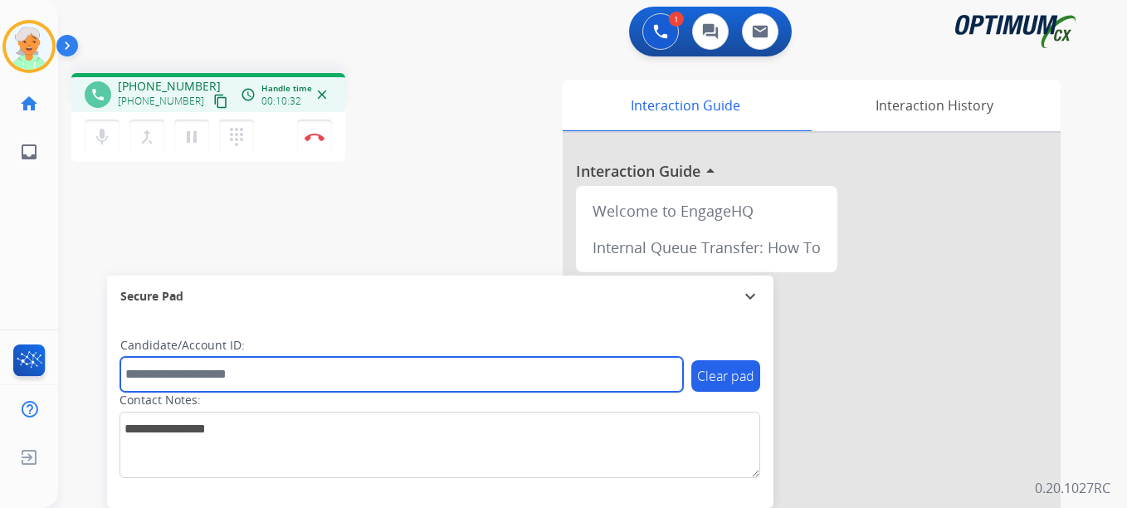
click at [188, 384] on input "text" at bounding box center [401, 374] width 563 height 35
paste input "*******"
type input "*******"
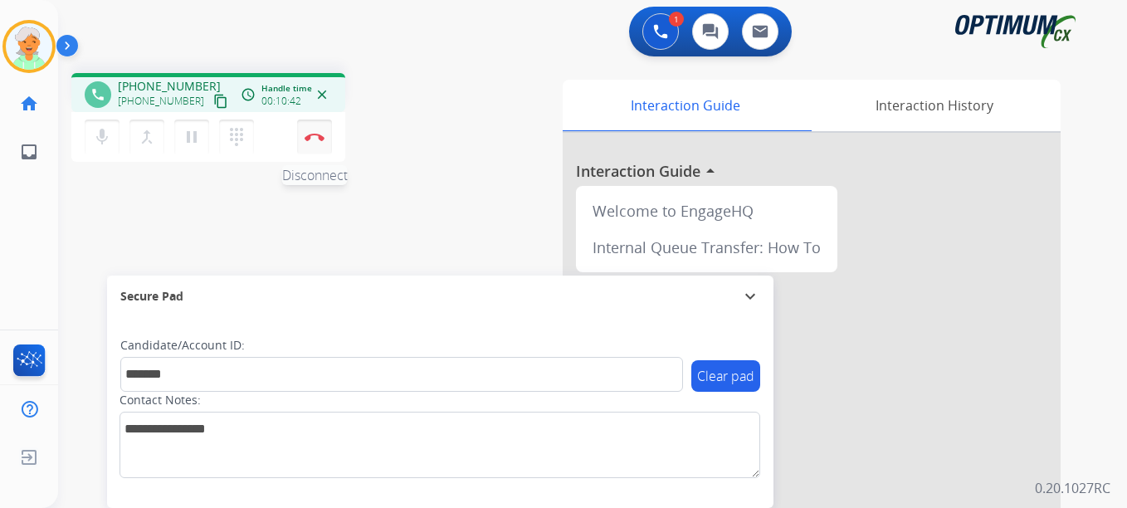
click at [310, 139] on img at bounding box center [315, 137] width 20 height 8
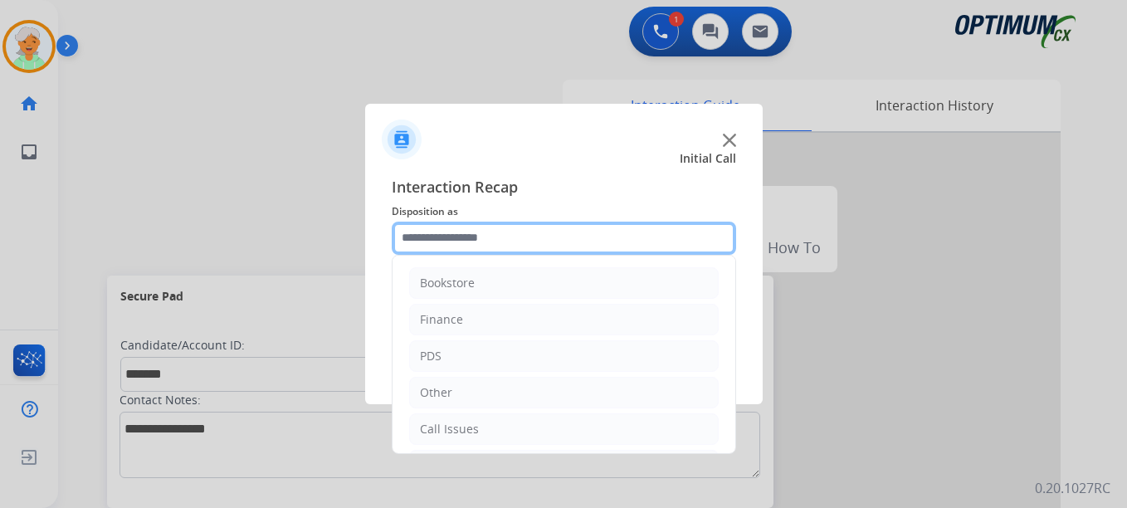
click at [545, 235] on input "text" at bounding box center [564, 238] width 344 height 33
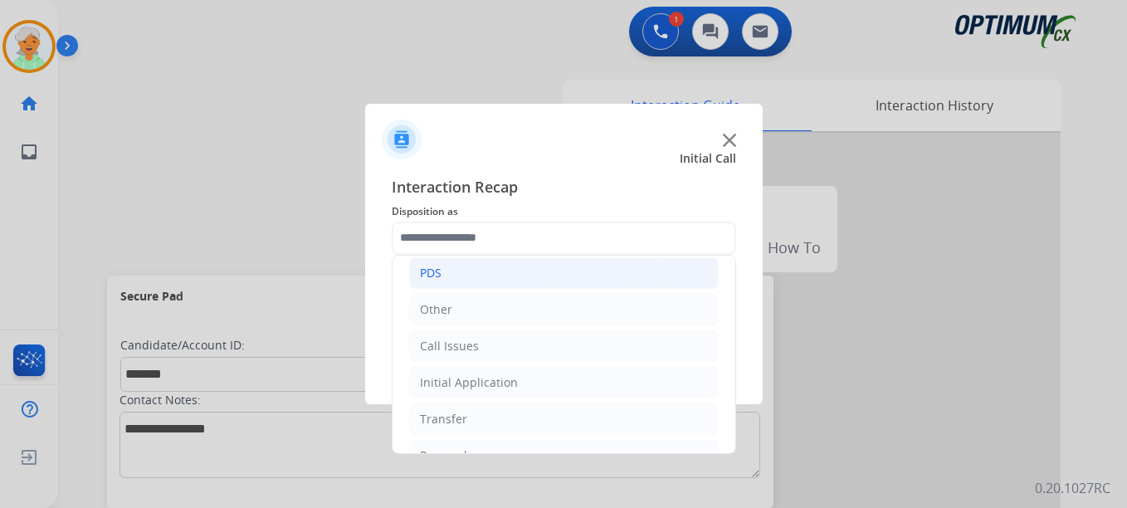
click at [487, 276] on li "PDS" at bounding box center [564, 273] width 310 height 32
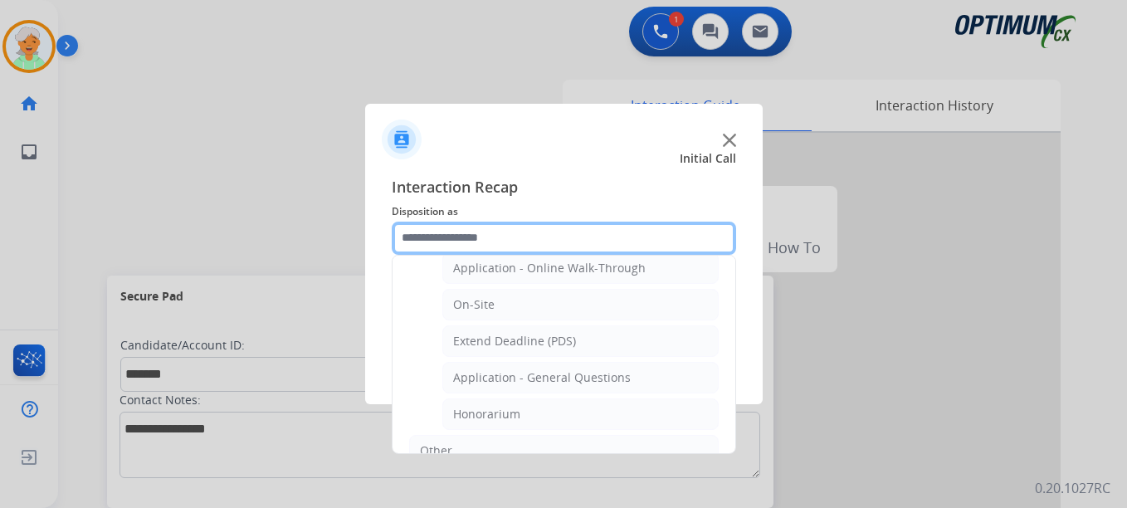
scroll to position [415, 0]
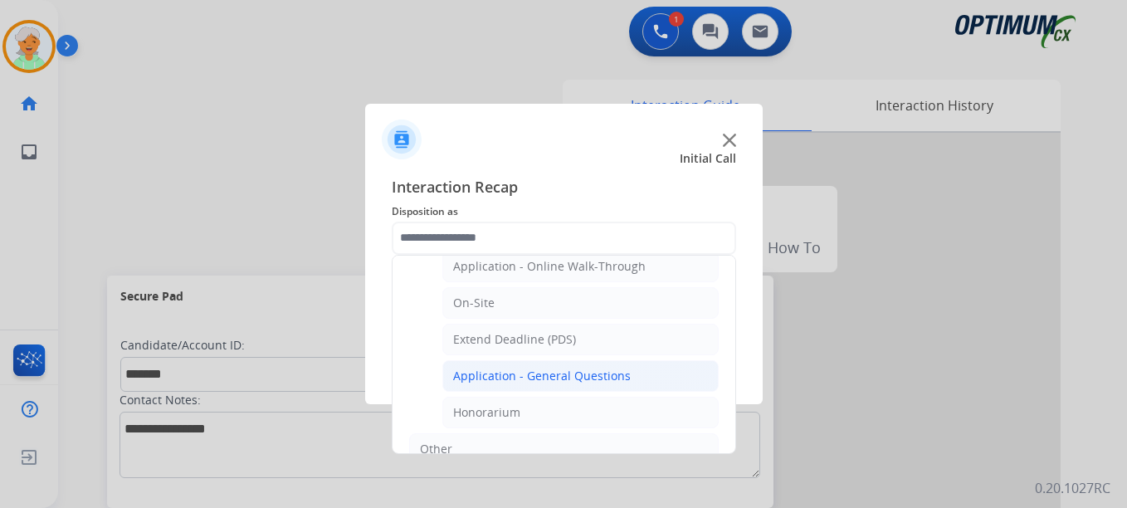
click at [511, 370] on div "Application - General Questions" at bounding box center [542, 376] width 178 height 17
type input "**********"
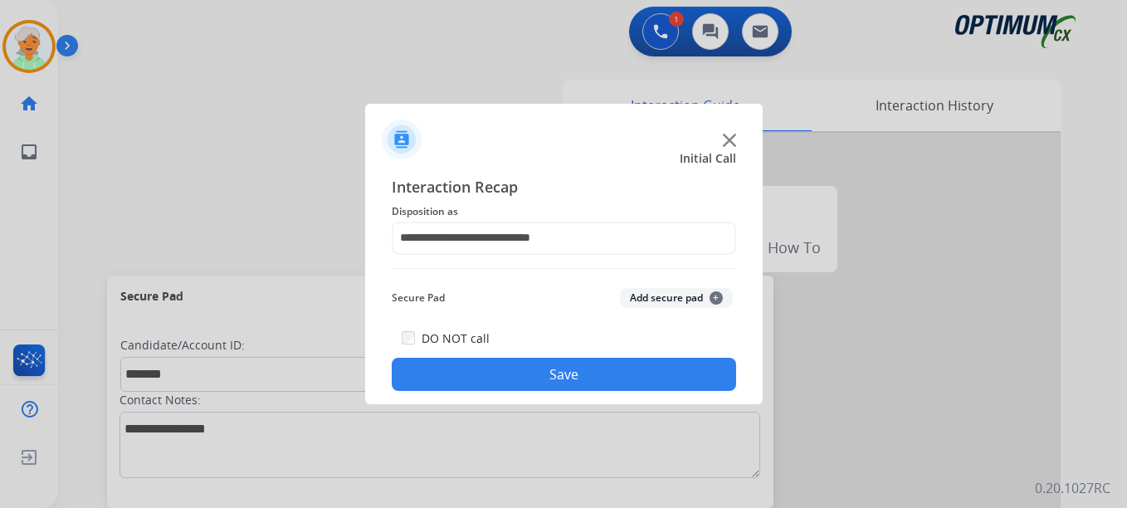
click at [520, 373] on button "Save" at bounding box center [564, 374] width 344 height 33
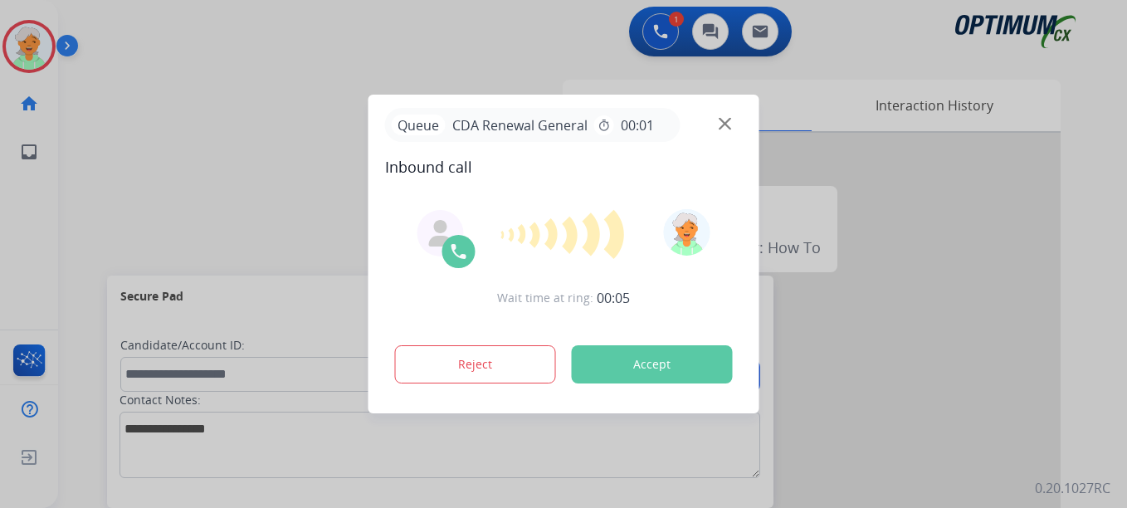
click at [659, 342] on div "Reject Accept" at bounding box center [564, 360] width 358 height 51
click at [652, 365] on button "Accept" at bounding box center [652, 364] width 161 height 38
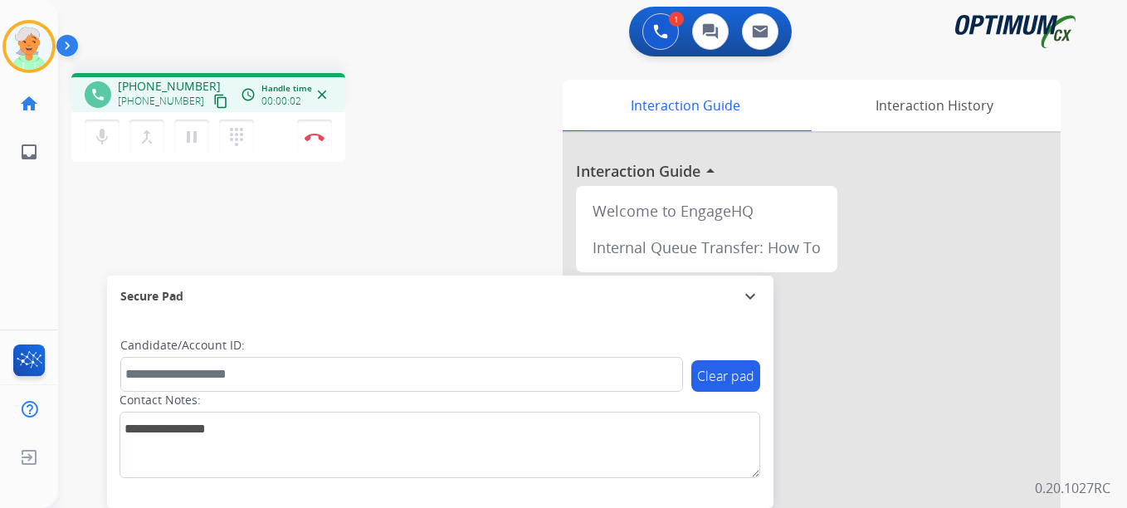
click at [213, 94] on mat-icon "content_copy" at bounding box center [220, 101] width 15 height 15
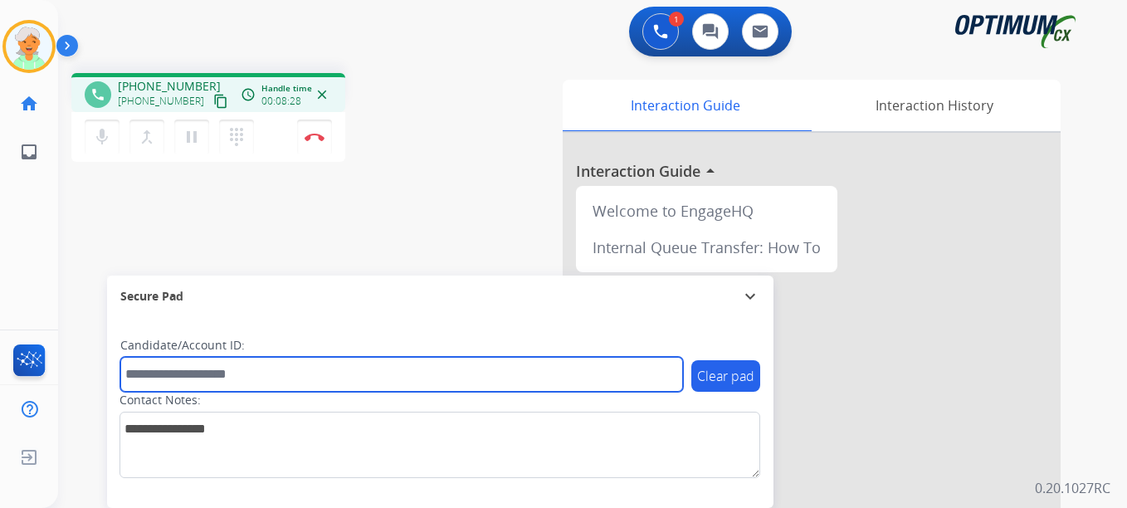
click at [170, 376] on input "text" at bounding box center [401, 374] width 563 height 35
paste input "*******"
type input "*******"
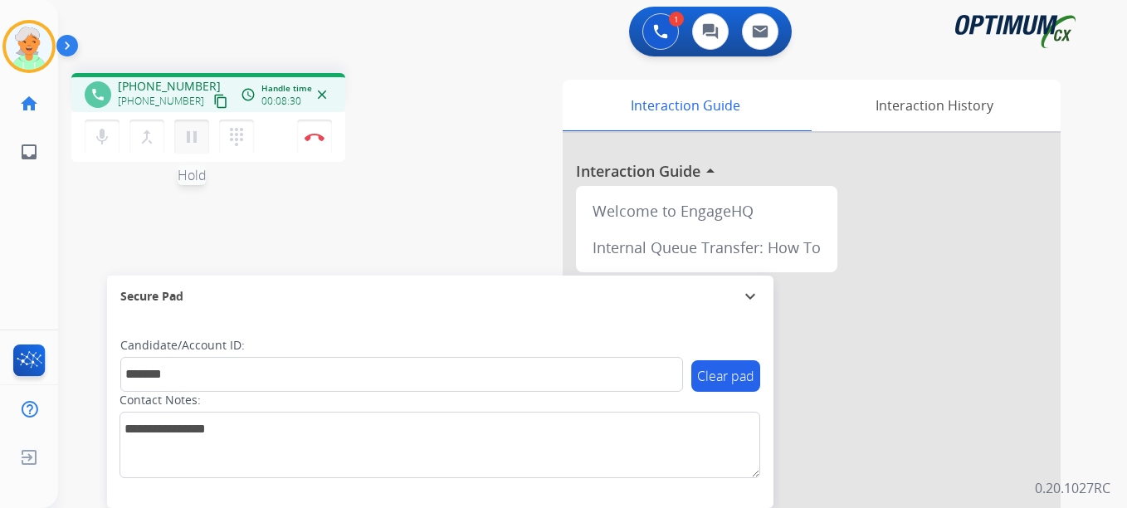
click at [207, 139] on button "pause Hold" at bounding box center [191, 137] width 35 height 35
click at [300, 144] on button "Disconnect" at bounding box center [314, 137] width 35 height 35
click at [320, 144] on button "Disconnect" at bounding box center [314, 137] width 35 height 35
click at [314, 142] on button "Disconnect" at bounding box center [314, 137] width 35 height 35
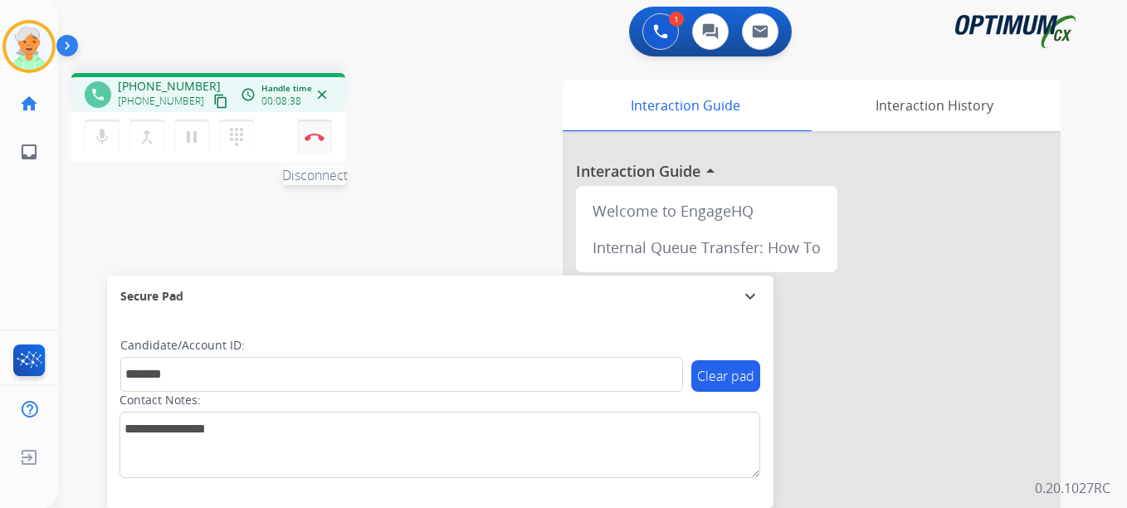
click at [314, 142] on button "Disconnect" at bounding box center [314, 137] width 35 height 35
click at [314, 144] on button "Disconnect" at bounding box center [314, 137] width 35 height 35
click at [314, 146] on button "Disconnect" at bounding box center [314, 137] width 35 height 35
click at [314, 153] on button "Disconnect" at bounding box center [314, 137] width 35 height 35
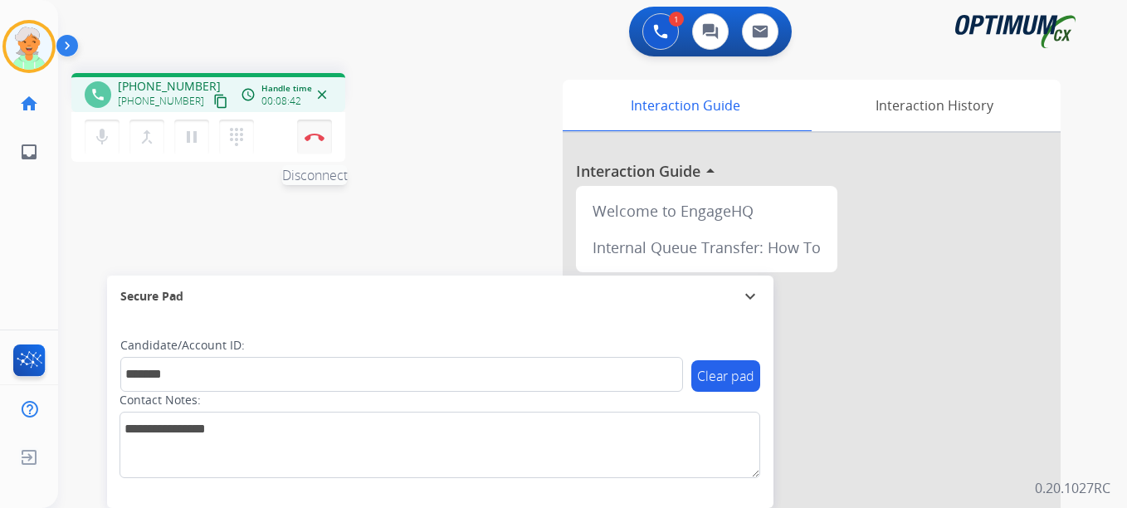
click at [317, 125] on button "Disconnect" at bounding box center [314, 137] width 35 height 35
click at [319, 143] on button "Disconnect" at bounding box center [314, 137] width 35 height 35
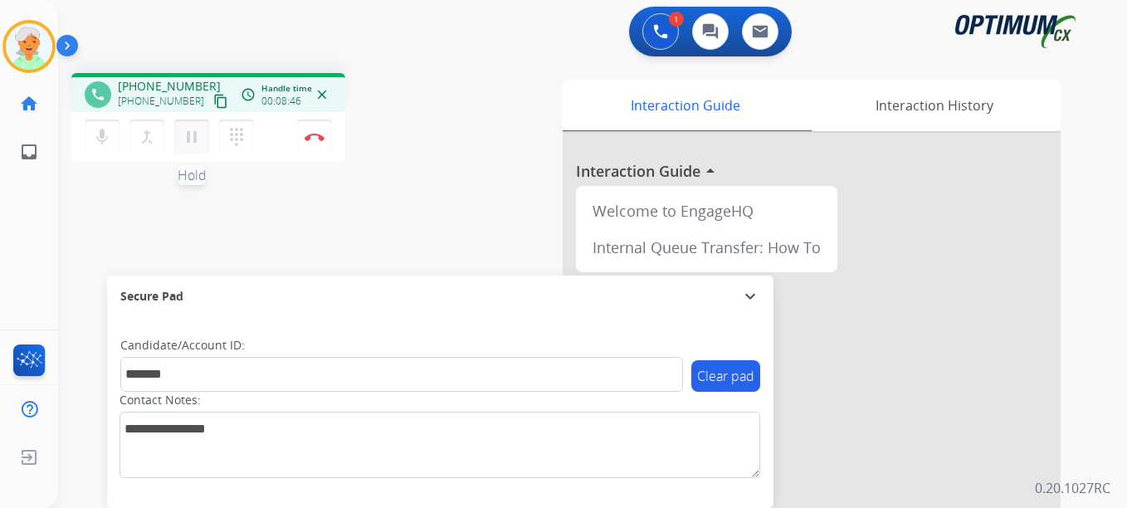
click at [198, 135] on button "pause Hold" at bounding box center [191, 137] width 35 height 35
click at [327, 138] on button "Disconnect" at bounding box center [314, 137] width 35 height 35
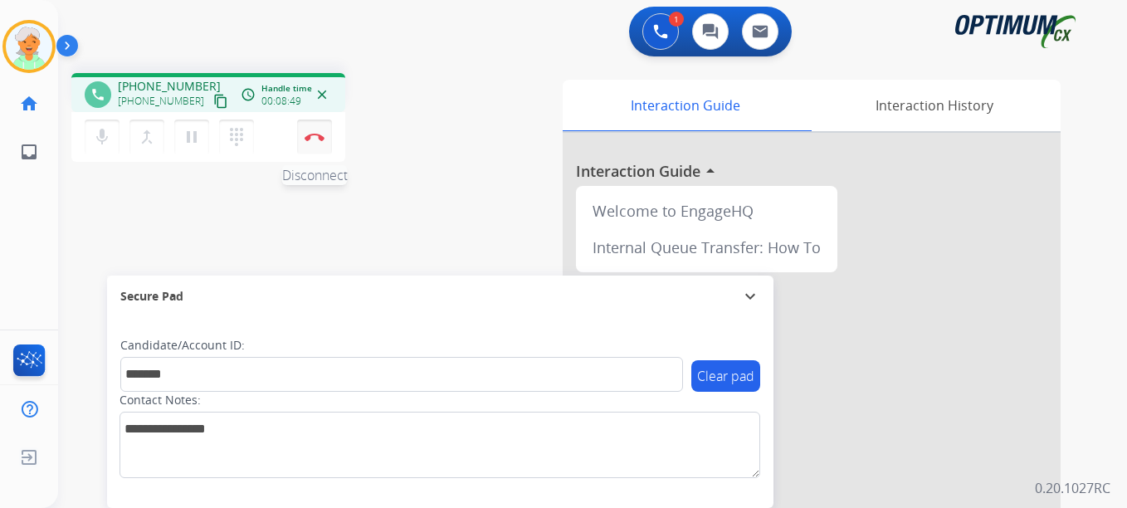
click at [327, 138] on button "Disconnect" at bounding box center [314, 137] width 35 height 35
click at [329, 149] on button "Disconnect" at bounding box center [314, 137] width 35 height 35
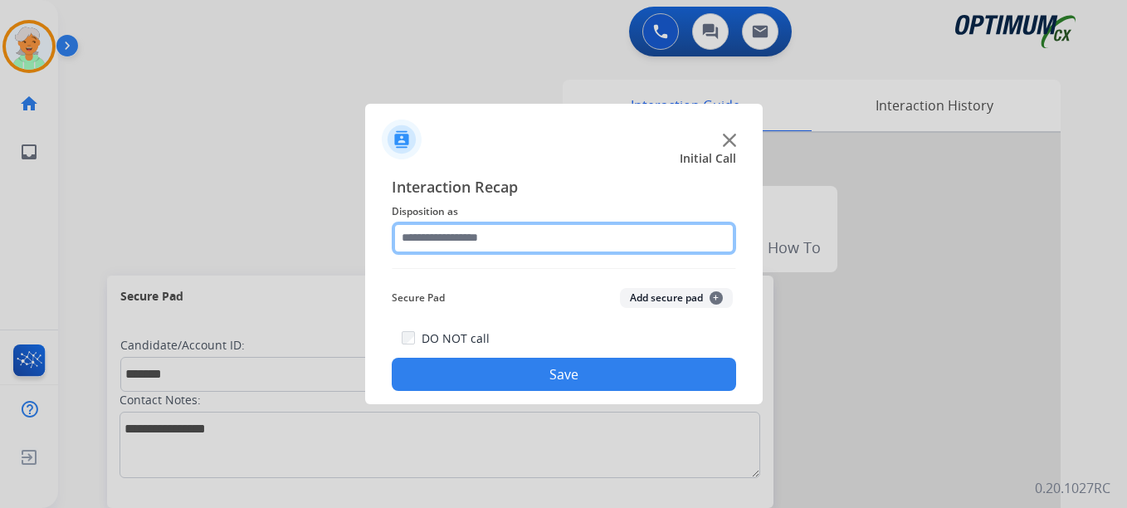
click at [437, 232] on input "text" at bounding box center [564, 238] width 344 height 33
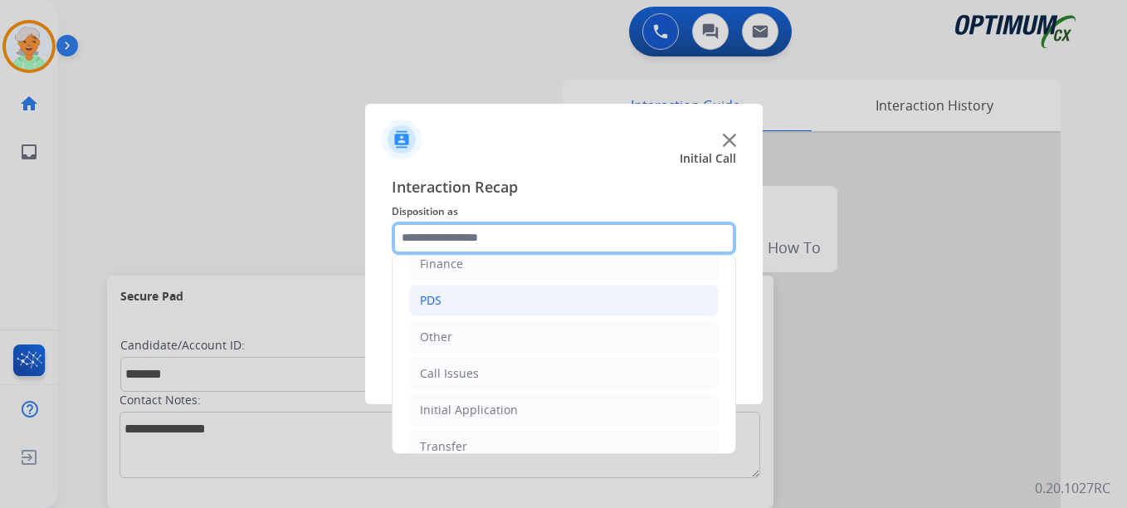
scroll to position [113, 0]
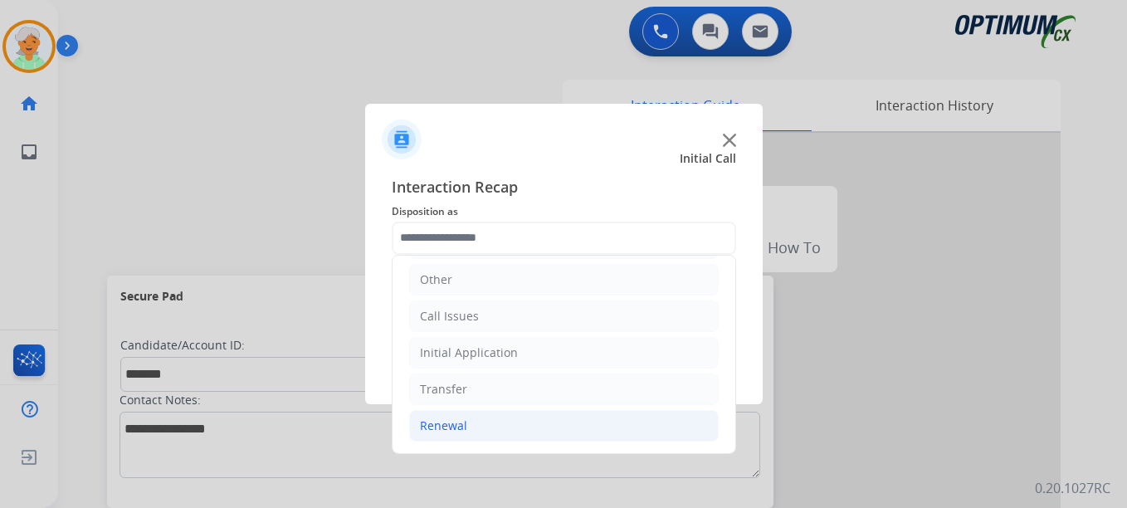
click at [481, 416] on li "Renewal" at bounding box center [564, 426] width 310 height 32
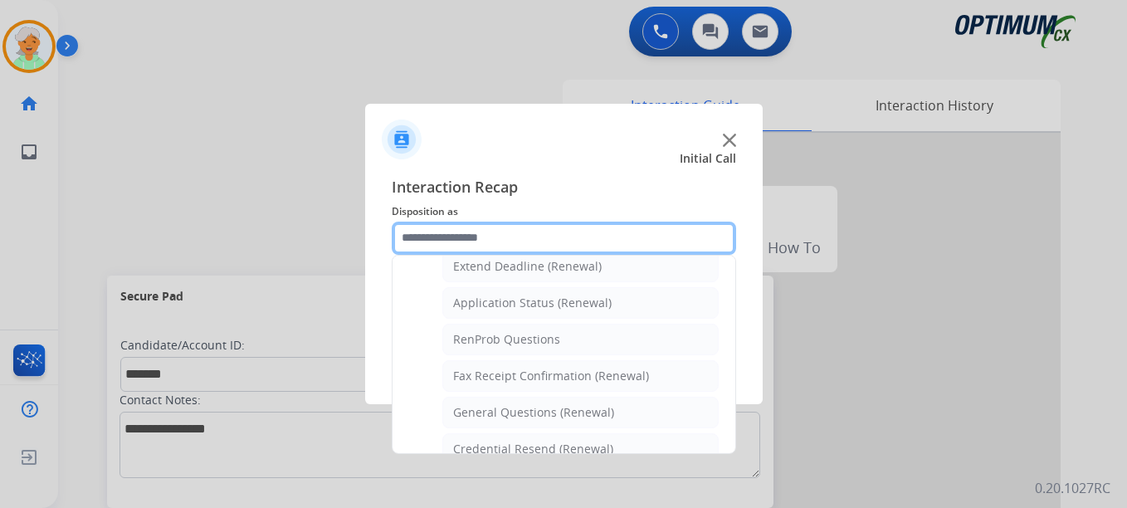
scroll to position [445, 0]
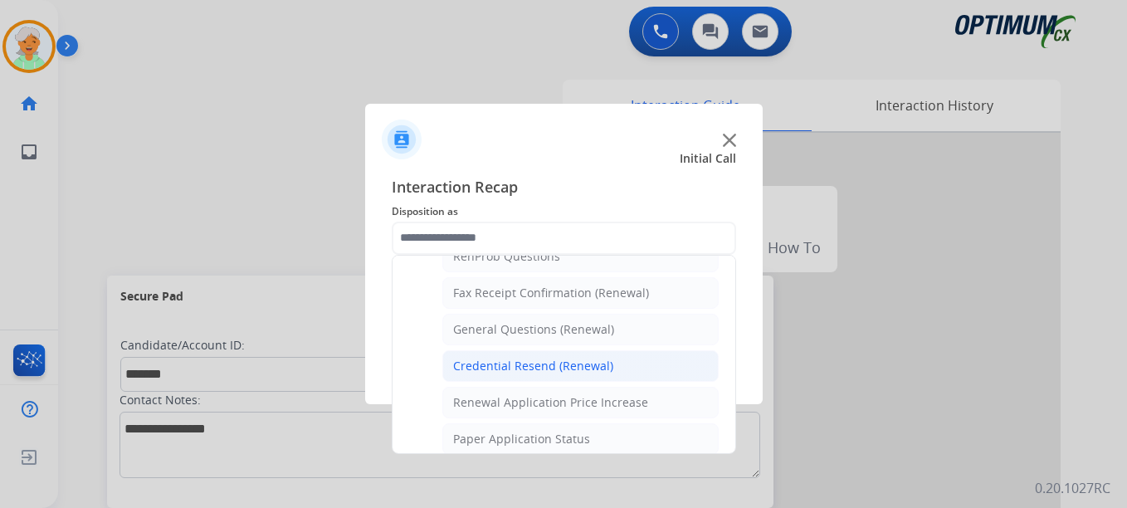
click at [507, 365] on div "Credential Resend (Renewal)" at bounding box center [533, 366] width 160 height 17
type input "**********"
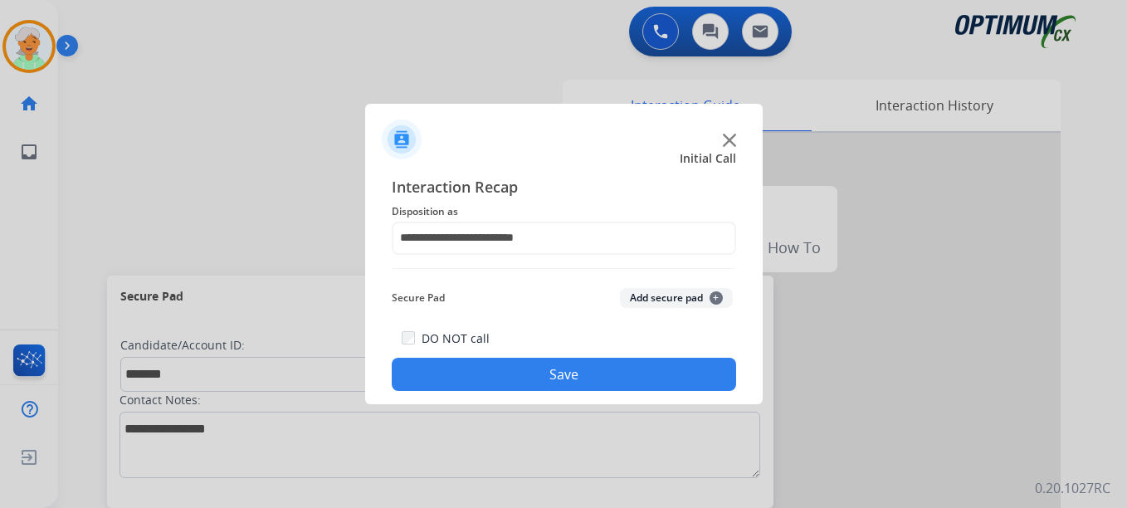
click at [490, 373] on button "Save" at bounding box center [564, 374] width 344 height 33
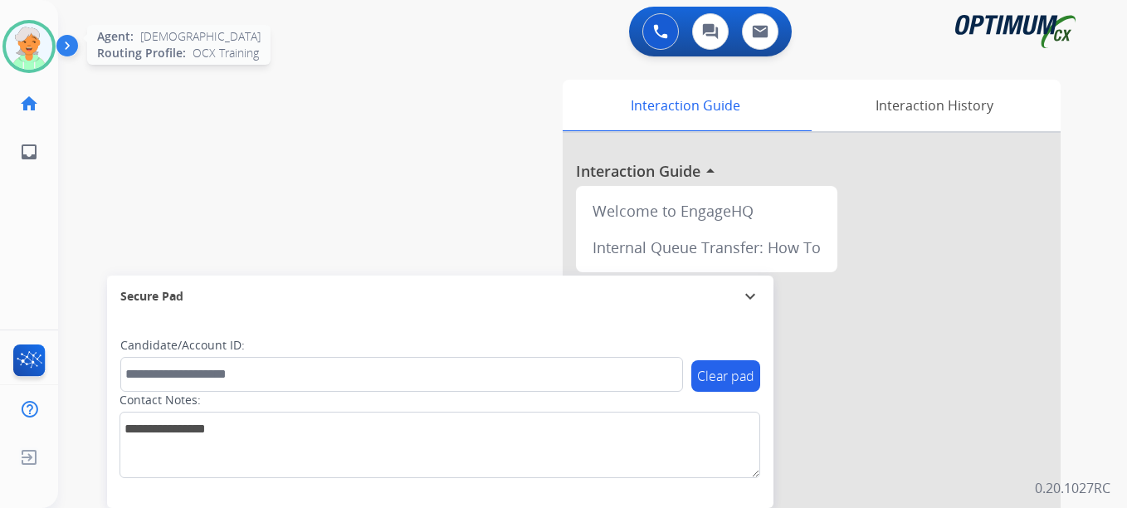
click at [22, 32] on img at bounding box center [29, 46] width 46 height 46
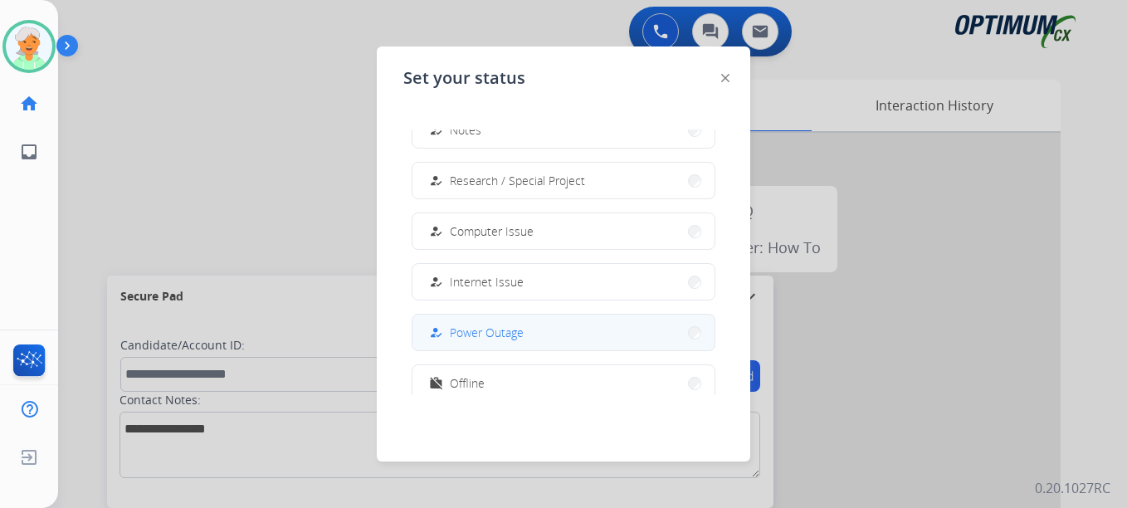
scroll to position [414, 0]
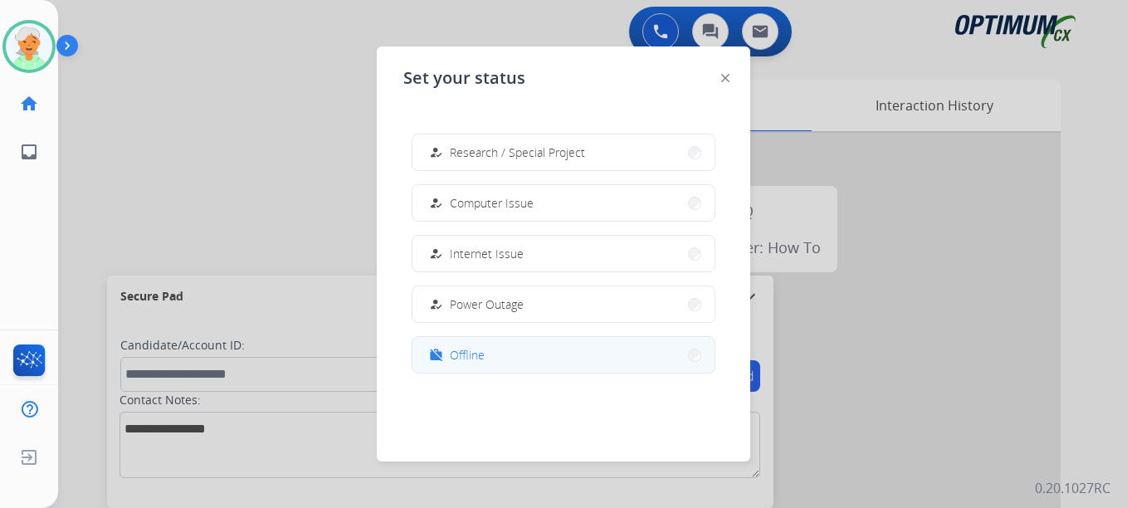
click at [517, 360] on button "work_off Offline" at bounding box center [563, 355] width 302 height 36
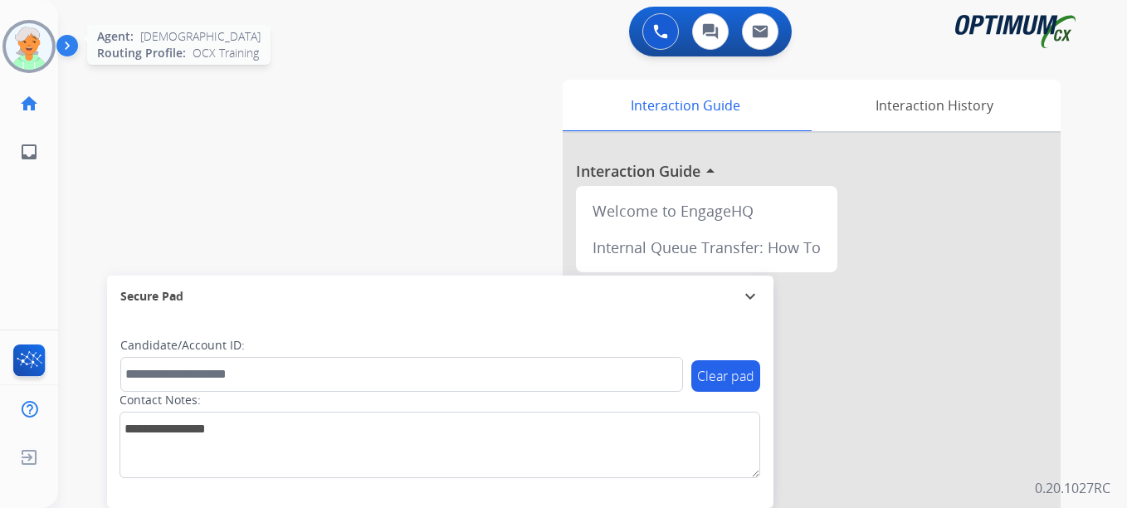
click at [32, 51] on img at bounding box center [29, 46] width 46 height 46
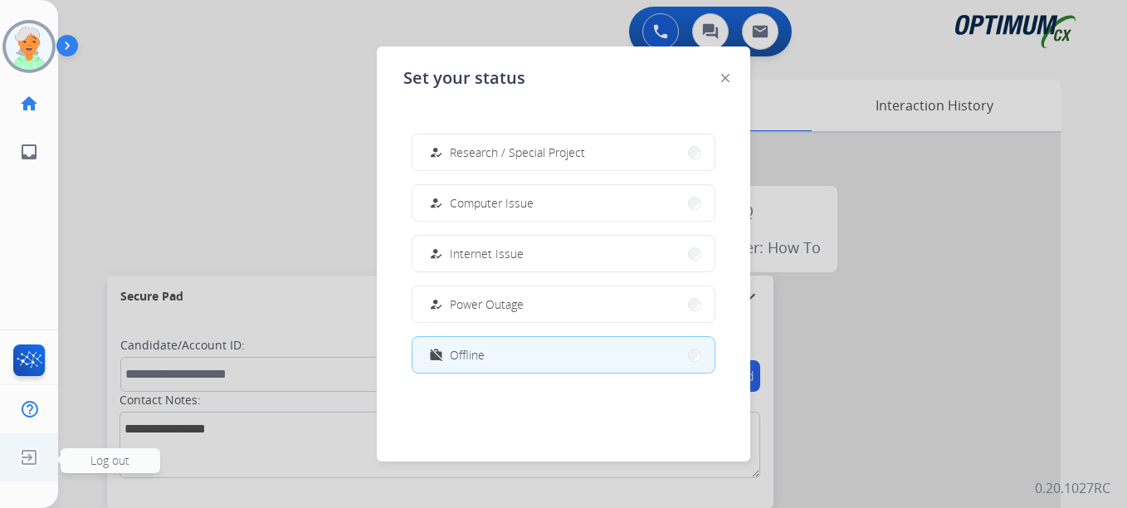
click at [28, 455] on img at bounding box center [29, 458] width 30 height 32
